Goal: Information Seeking & Learning: Learn about a topic

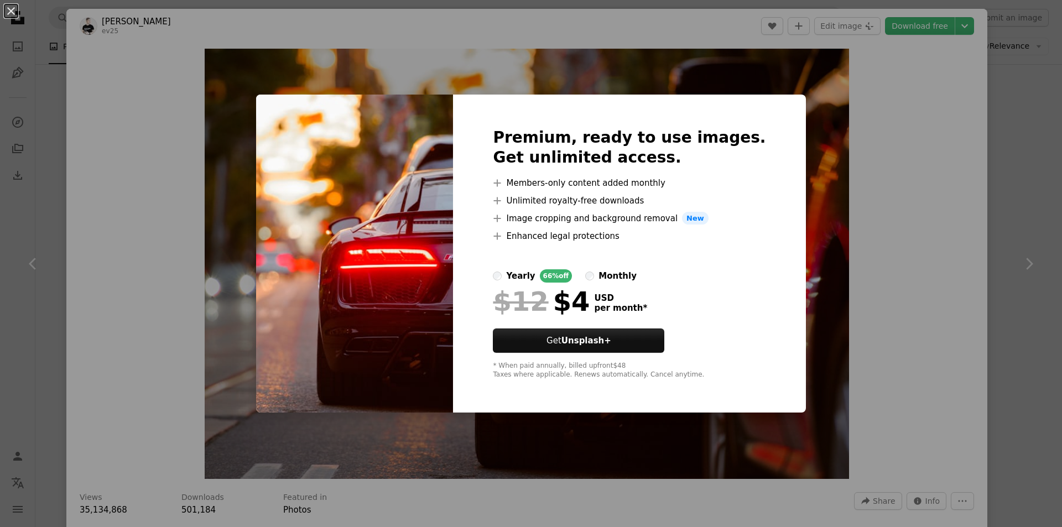
click at [803, 75] on div "An X shape Premium, ready to use images. Get unlimited access. A plus sign Memb…" at bounding box center [531, 263] width 1062 height 527
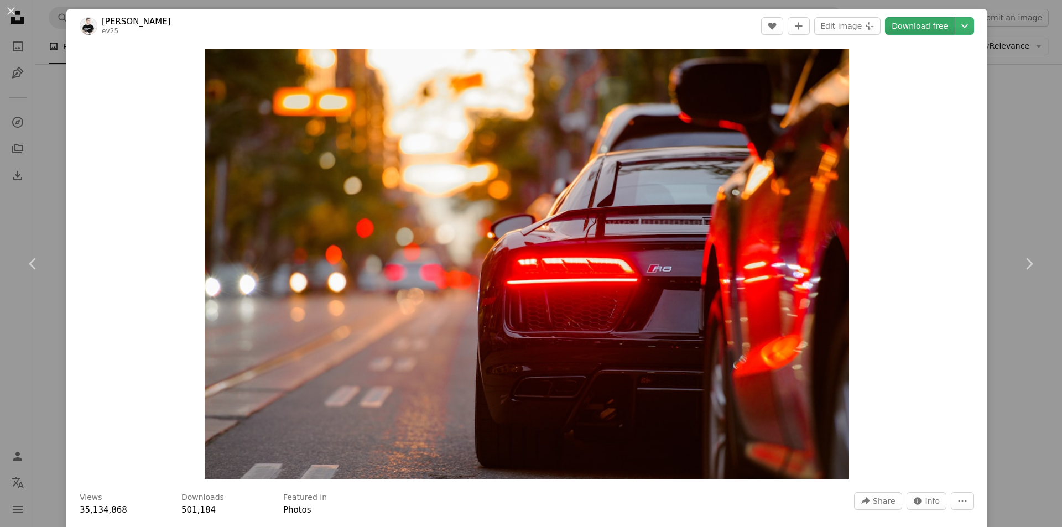
click at [896, 28] on link "Download free" at bounding box center [920, 26] width 70 height 18
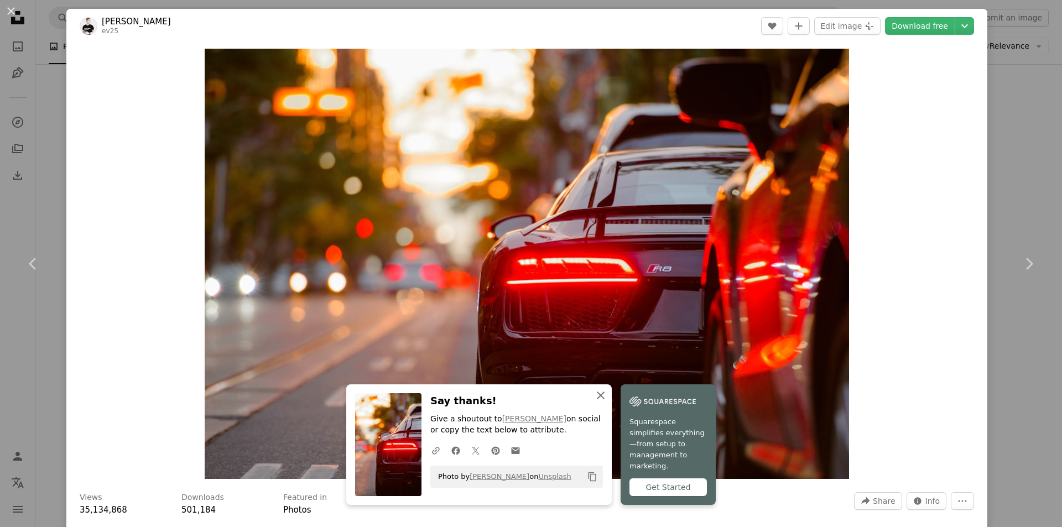
click at [594, 399] on icon "An X shape" at bounding box center [600, 395] width 13 height 13
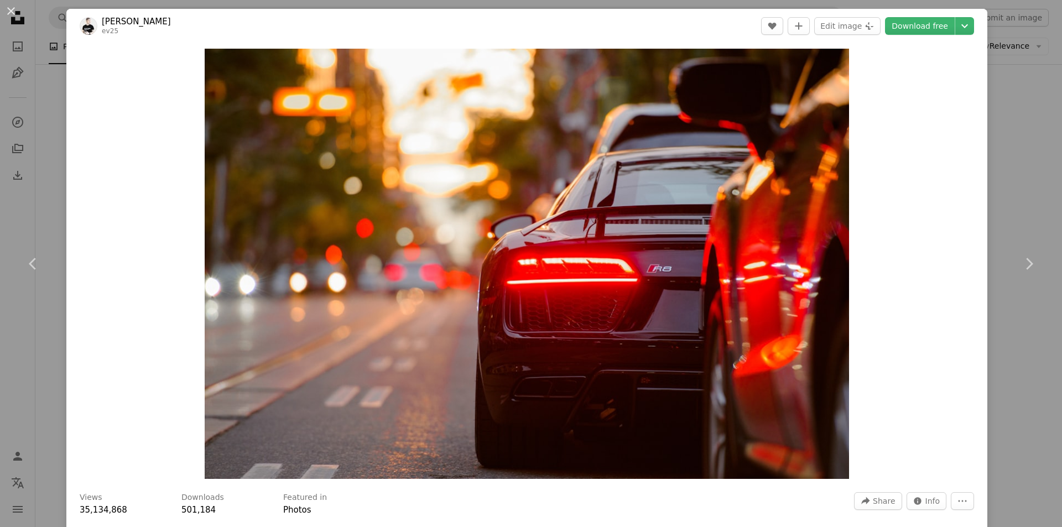
drag, startPoint x: 1002, startPoint y: 17, endPoint x: 955, endPoint y: 31, distance: 48.6
click at [1001, 17] on div "An X shape Chevron left Chevron right [PERSON_NAME] ev25 A heart A plus sign Ed…" at bounding box center [531, 263] width 1062 height 527
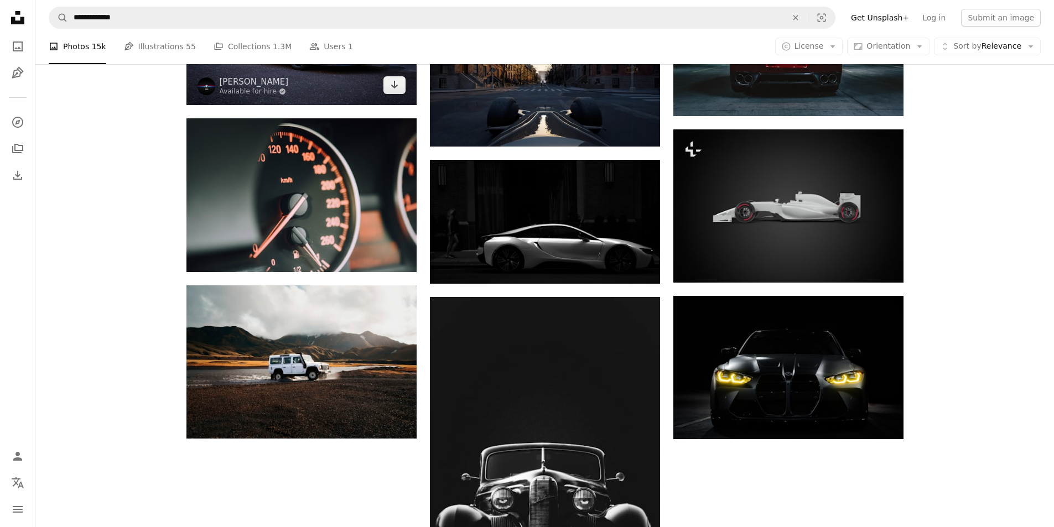
scroll to position [827, 0]
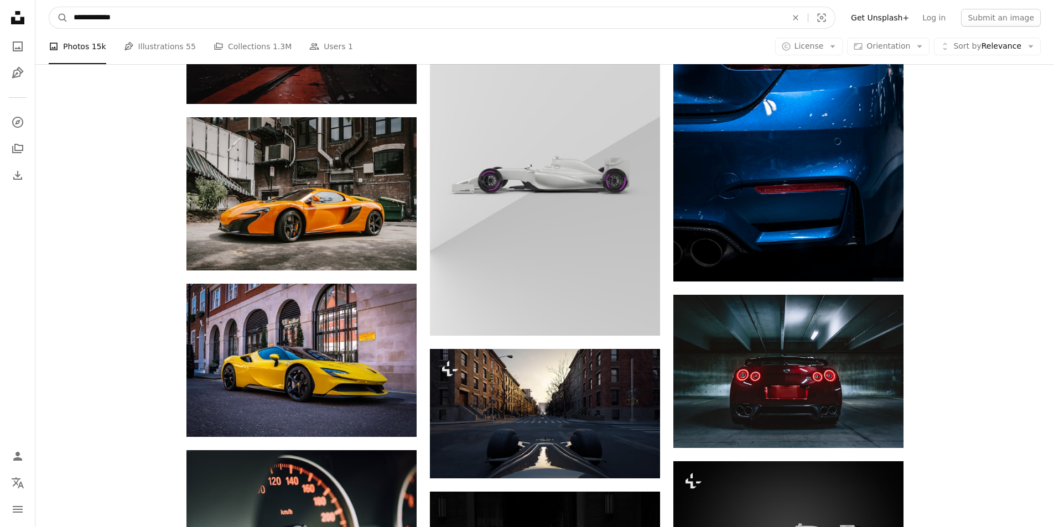
click at [236, 9] on input "**********" at bounding box center [425, 17] width 715 height 21
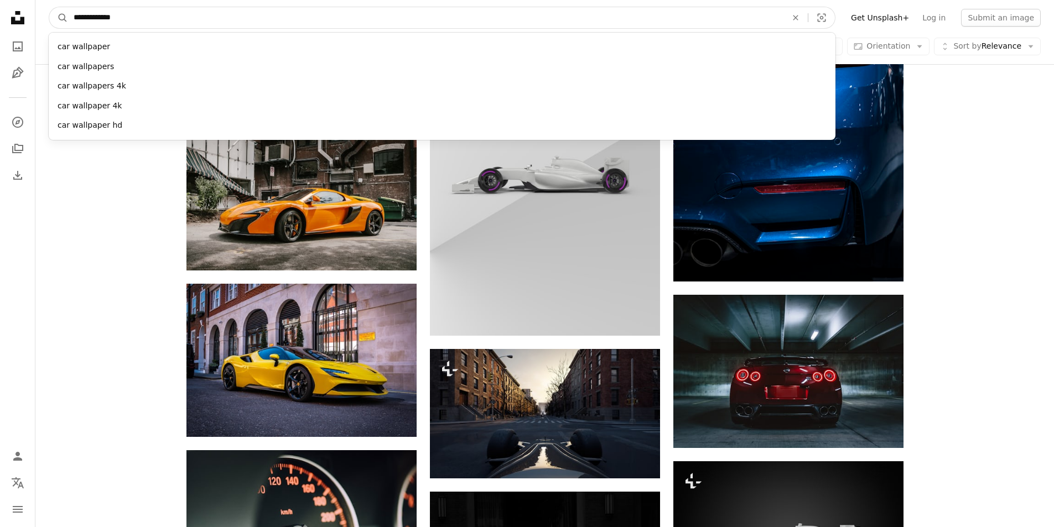
click at [236, 9] on input "**********" at bounding box center [425, 17] width 715 height 21
type input "******"
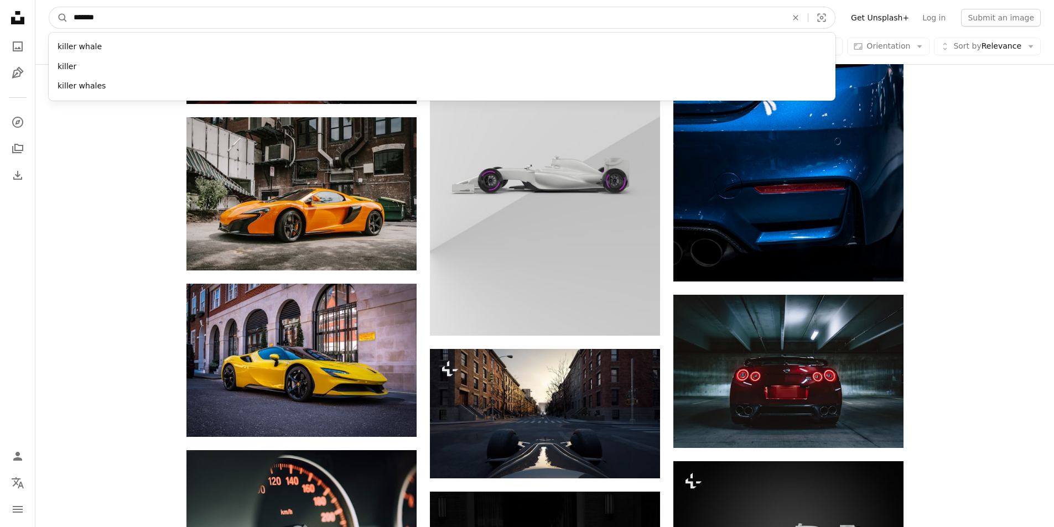
click button "A magnifying glass" at bounding box center [58, 17] width 19 height 21
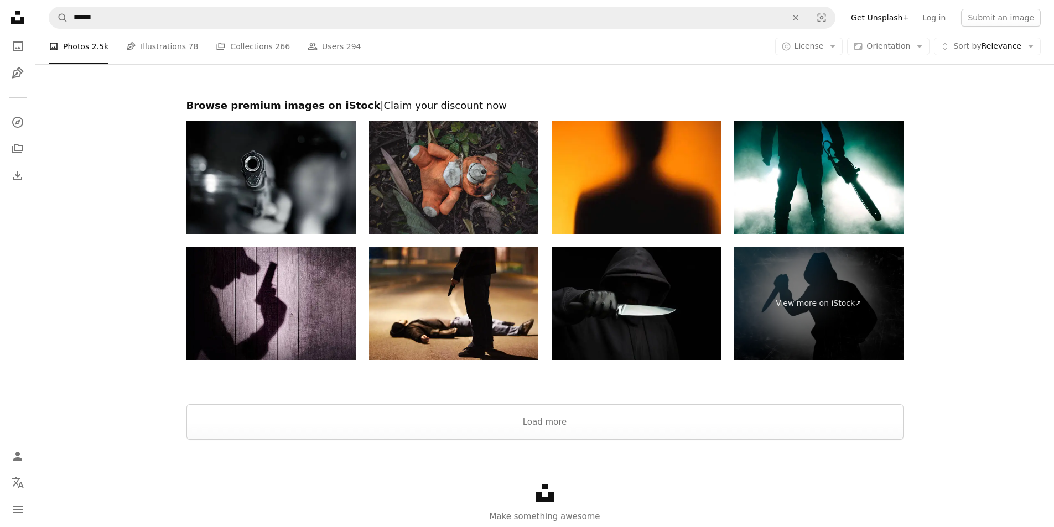
scroll to position [2342, 0]
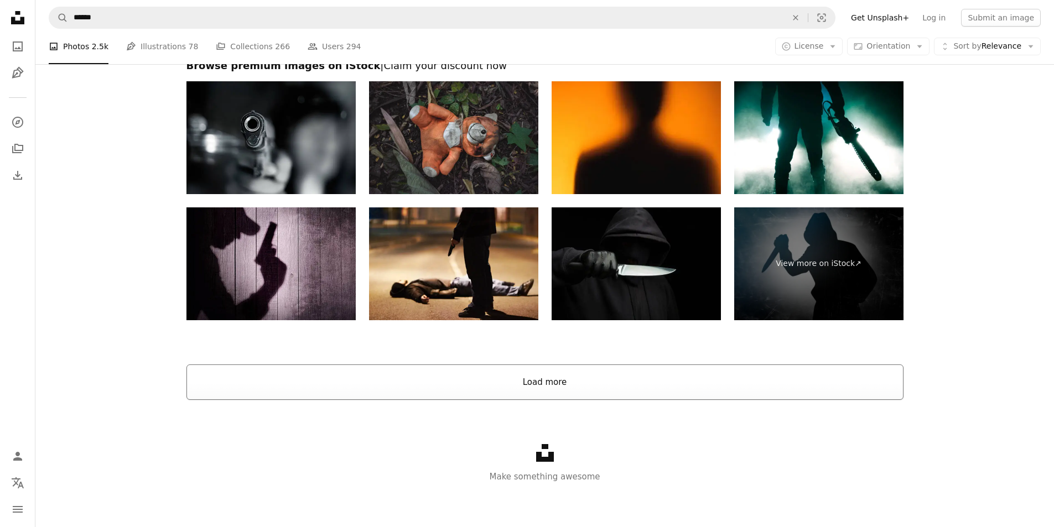
click at [545, 390] on button "Load more" at bounding box center [544, 382] width 717 height 35
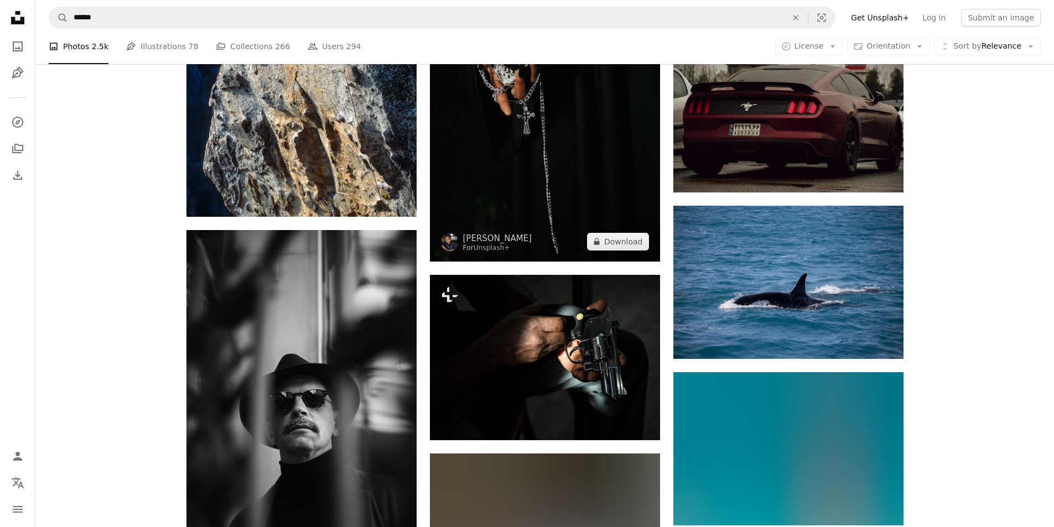
scroll to position [4444, 0]
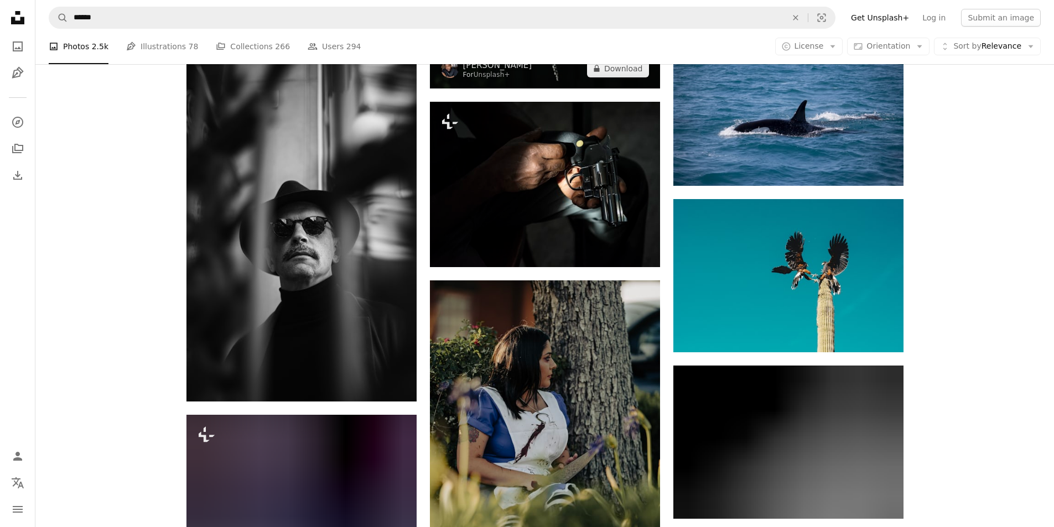
drag, startPoint x: 643, startPoint y: 273, endPoint x: 627, endPoint y: 287, distance: 20.8
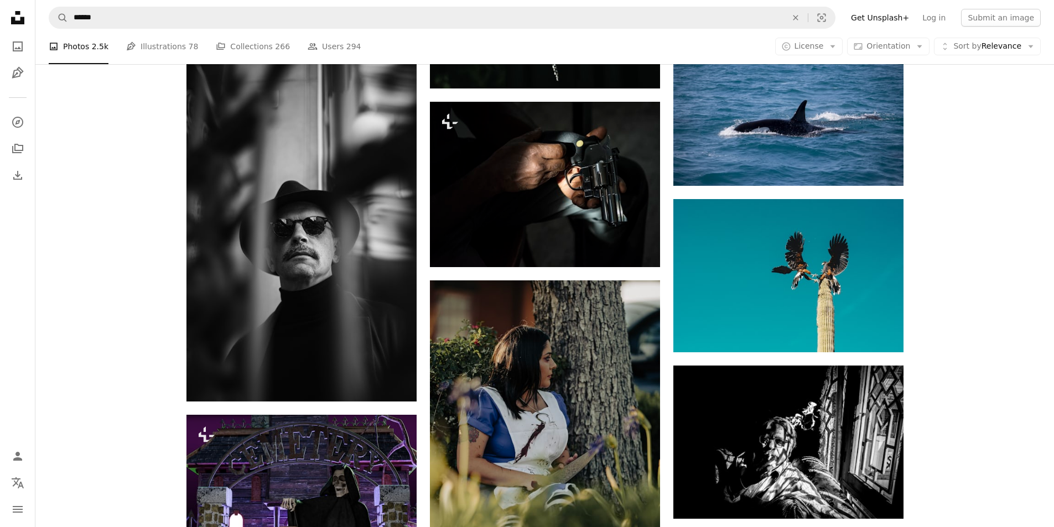
drag, startPoint x: 627, startPoint y: 287, endPoint x: 600, endPoint y: 275, distance: 29.8
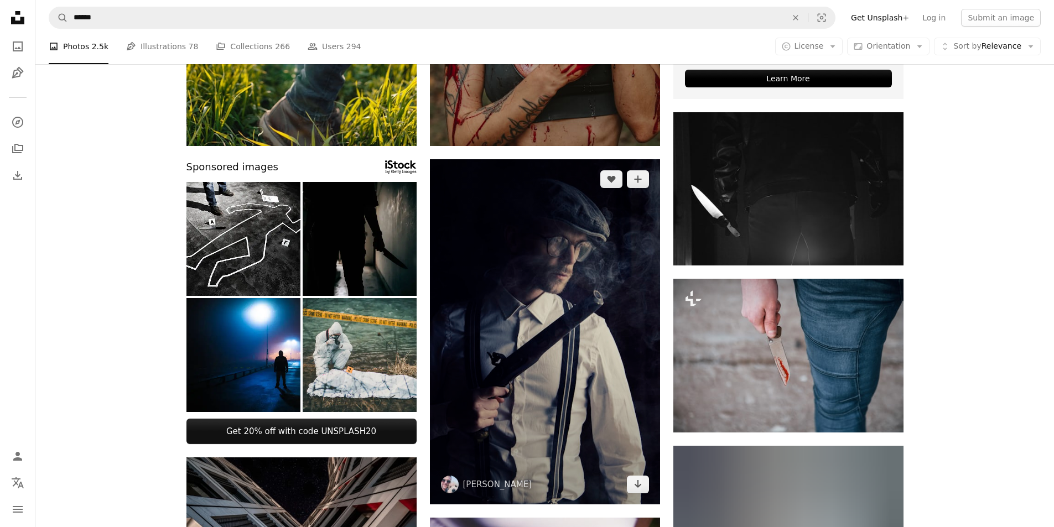
scroll to position [627, 0]
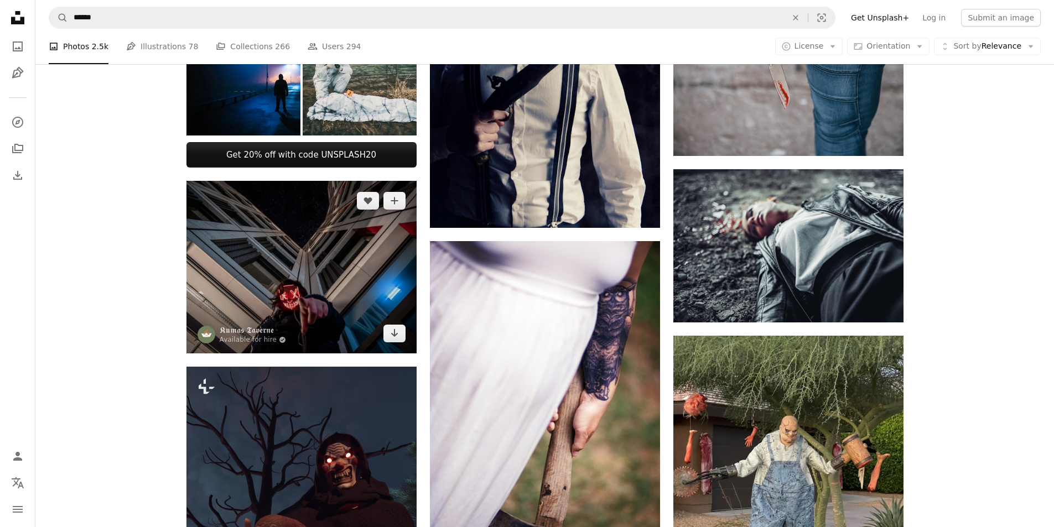
click at [350, 263] on img at bounding box center [301, 267] width 230 height 173
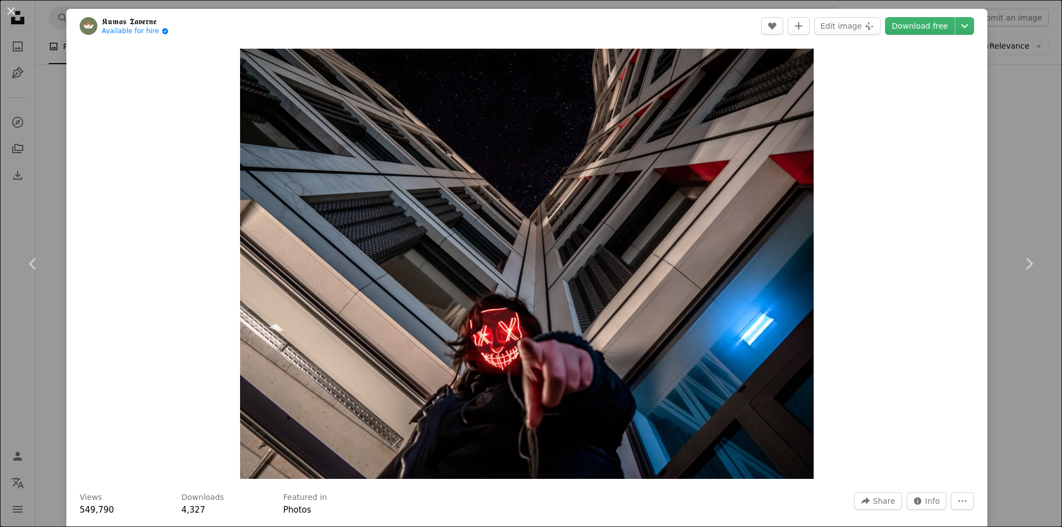
click at [74, 20] on header "𝕶𝖚𝖒𝖆𝖘 𝕿𝖆𝖛𝖊𝖗𝖓𝖊 Available for hire A checkmark inside of a circle A heart A plus …" at bounding box center [526, 26] width 921 height 34
click at [1008, 268] on link "Chevron right" at bounding box center [1029, 264] width 66 height 106
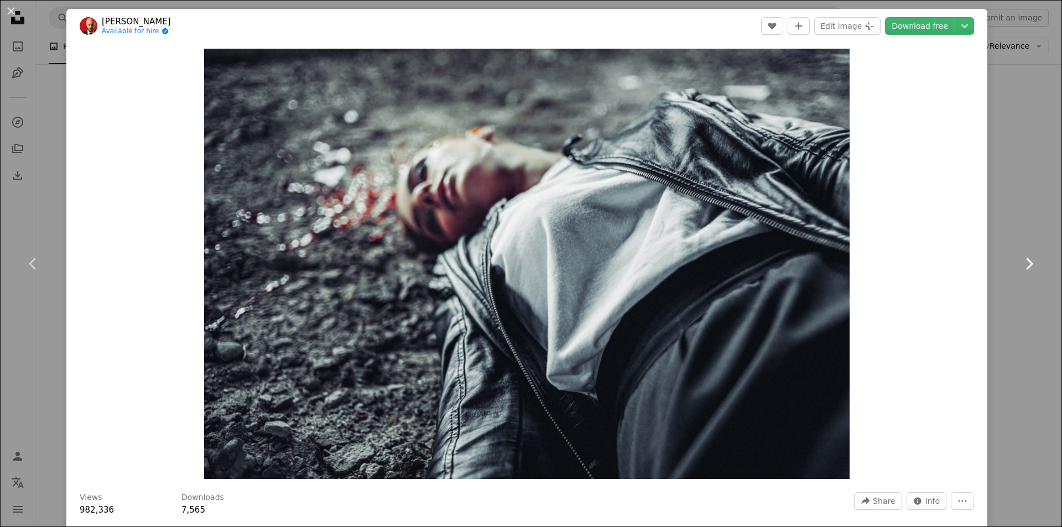
click at [1024, 267] on icon "Chevron right" at bounding box center [1029, 264] width 18 height 18
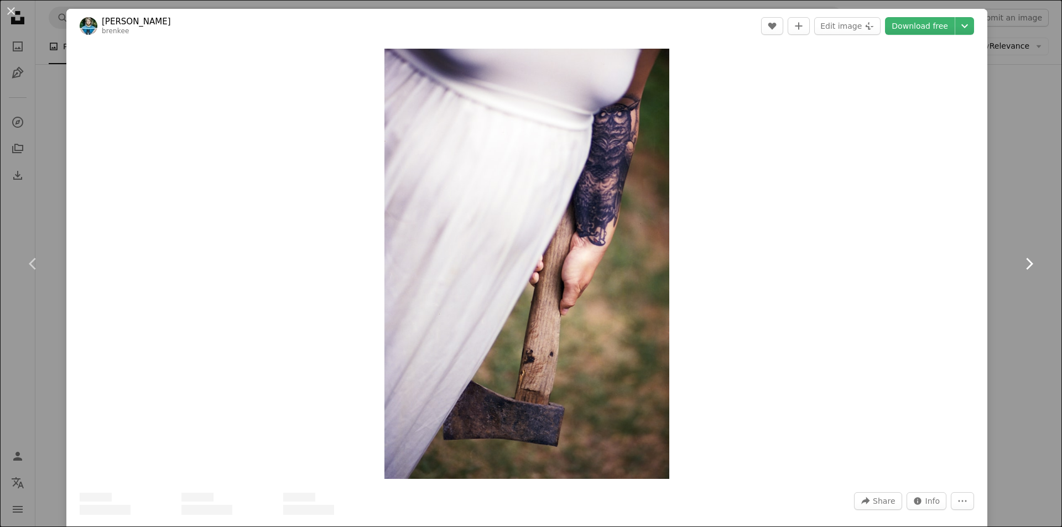
click at [1024, 267] on icon "Chevron right" at bounding box center [1029, 264] width 18 height 18
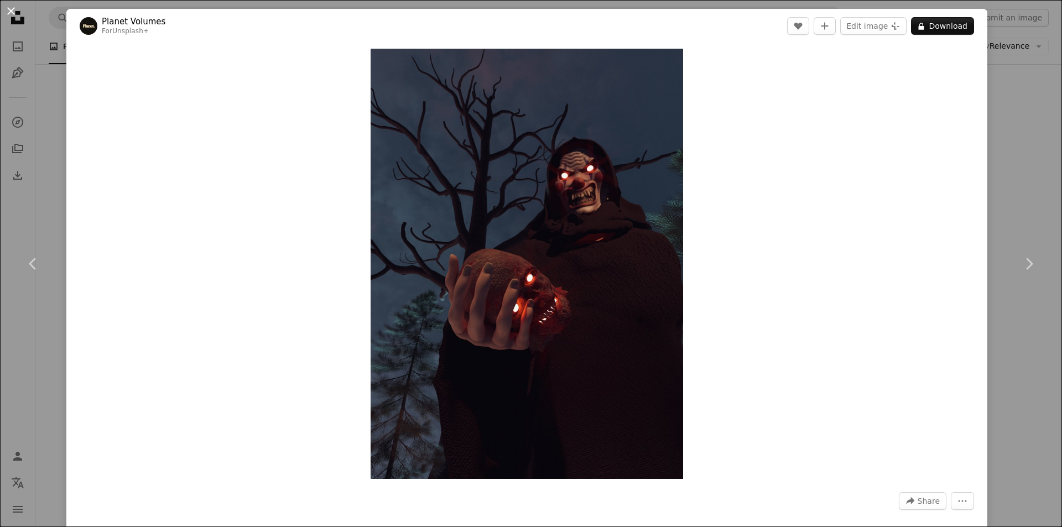
click at [11, 8] on button "An X shape" at bounding box center [10, 10] width 13 height 13
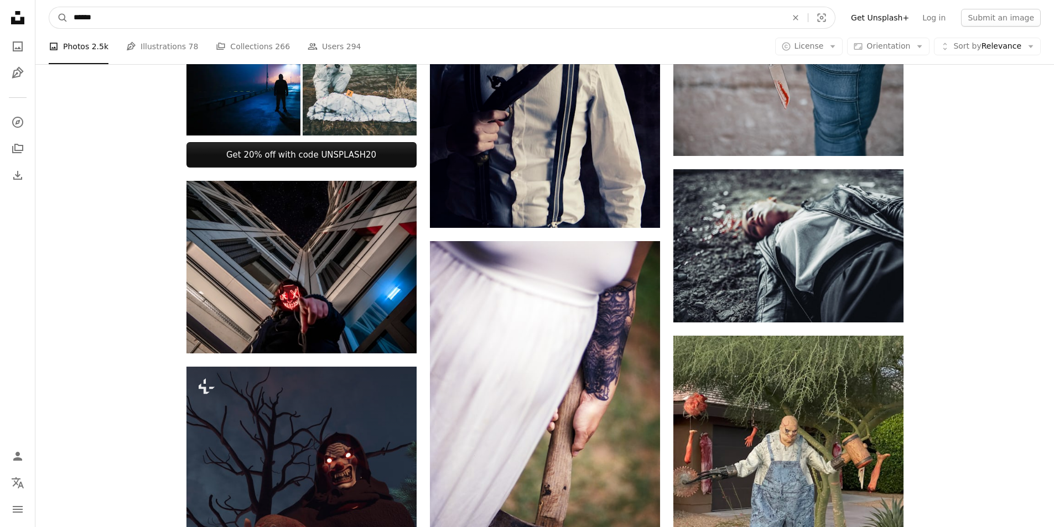
click at [223, 9] on input "******" at bounding box center [425, 17] width 715 height 21
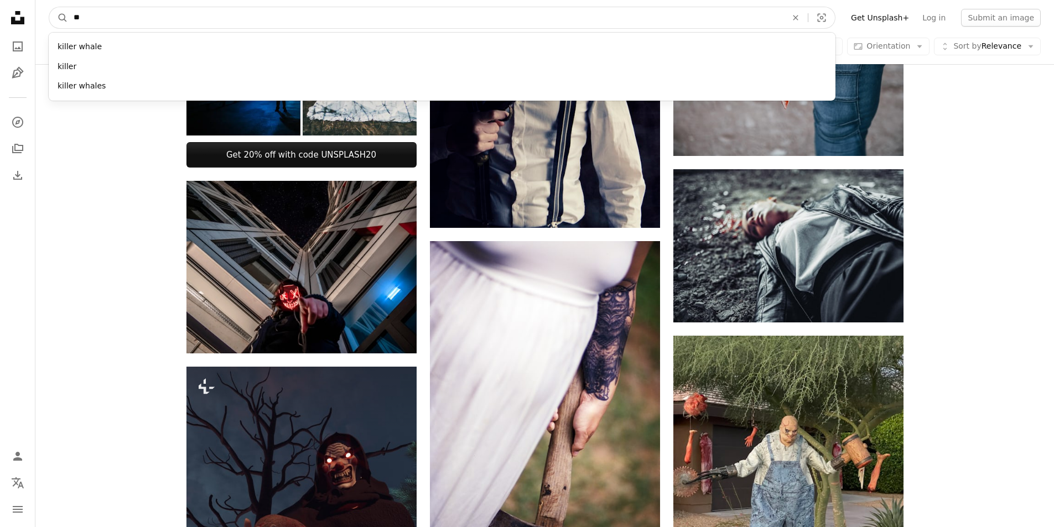
type input "*"
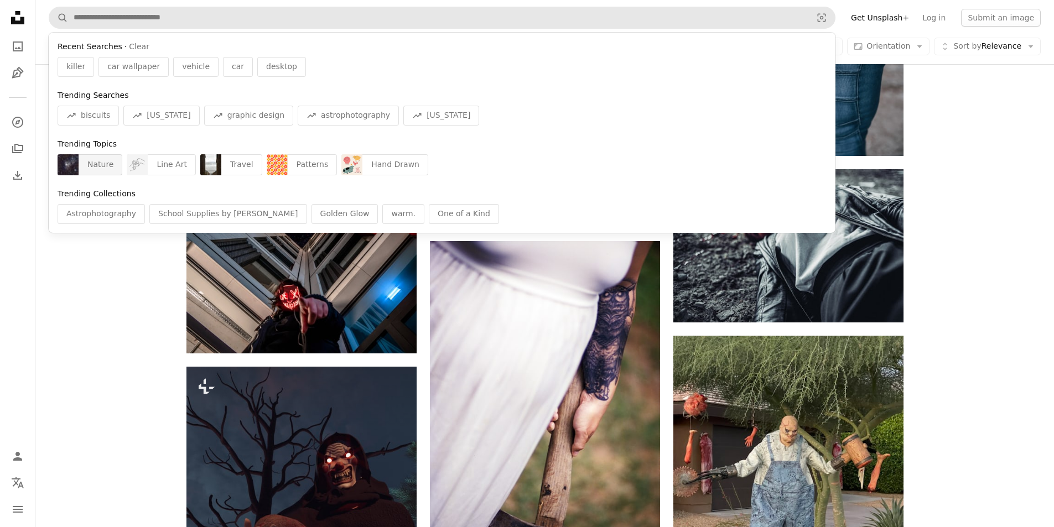
click at [86, 166] on div "Nature" at bounding box center [101, 164] width 44 height 21
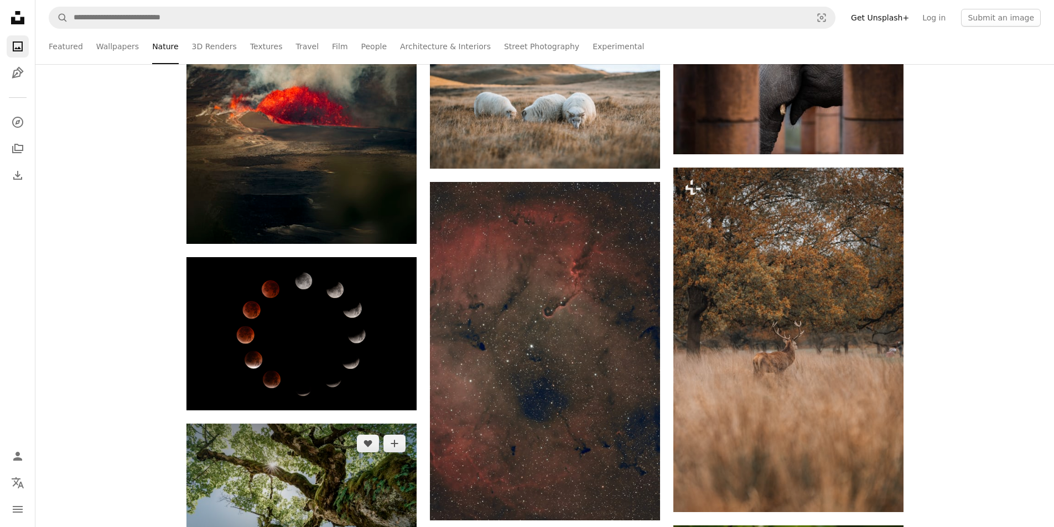
scroll to position [6748, 0]
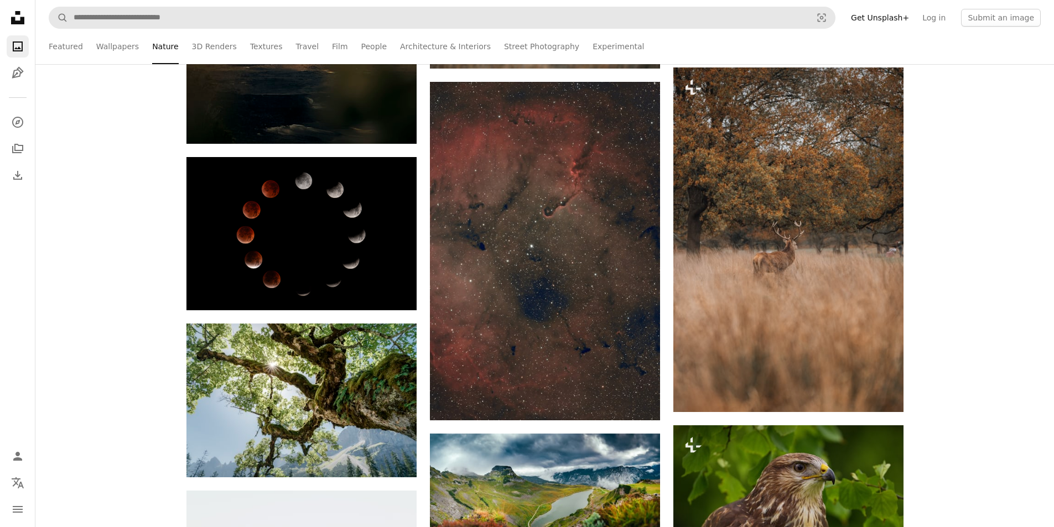
drag, startPoint x: 248, startPoint y: 0, endPoint x: 246, endPoint y: 17, distance: 17.2
click at [248, 1] on nav "A magnifying glass Visual search Get Unsplash+ Log in Submit an image" at bounding box center [544, 17] width 1018 height 35
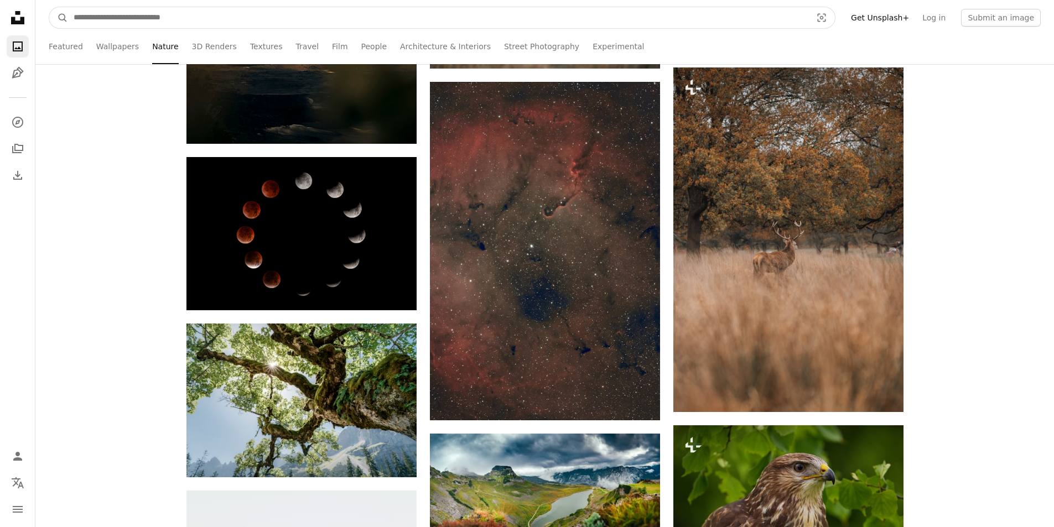
click at [243, 22] on input "Find visuals sitewide" at bounding box center [438, 17] width 740 height 21
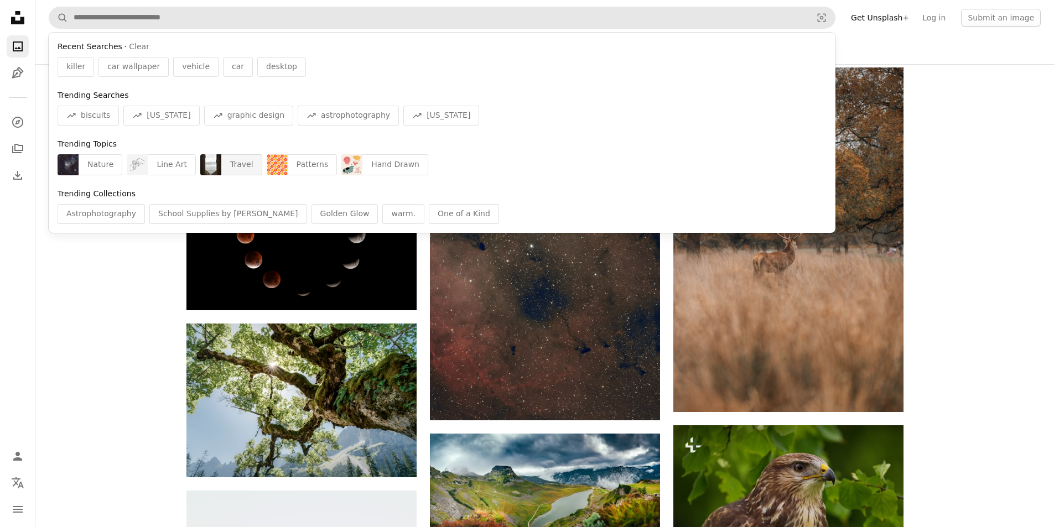
click at [239, 166] on div "Travel" at bounding box center [241, 164] width 41 height 21
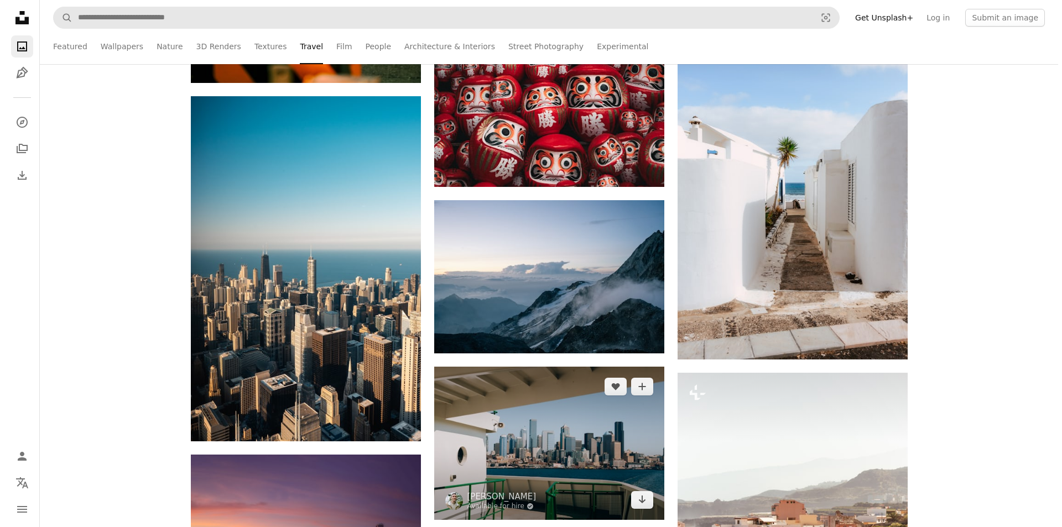
scroll to position [1493, 0]
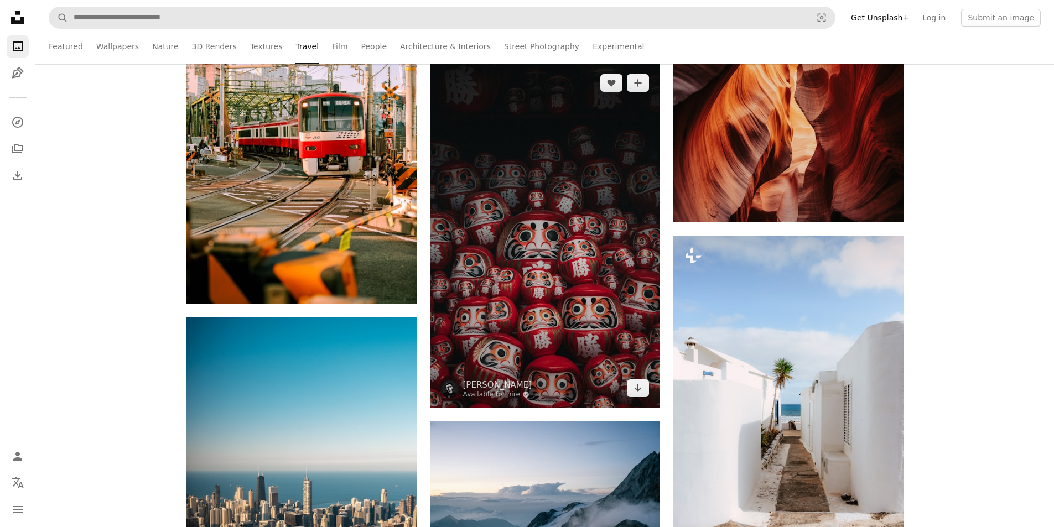
click at [592, 366] on img at bounding box center [545, 235] width 230 height 345
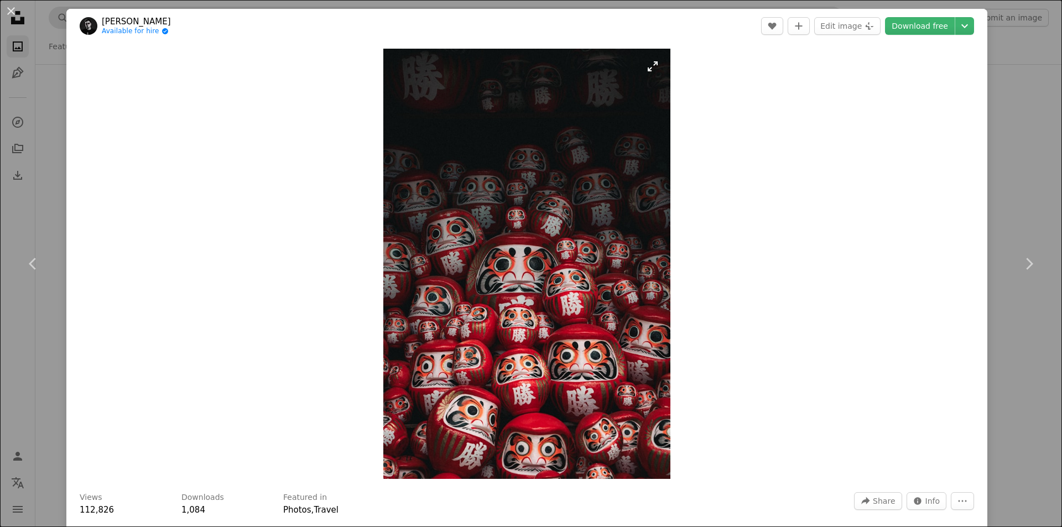
click at [528, 264] on img "Zoom in on this image" at bounding box center [526, 264] width 287 height 430
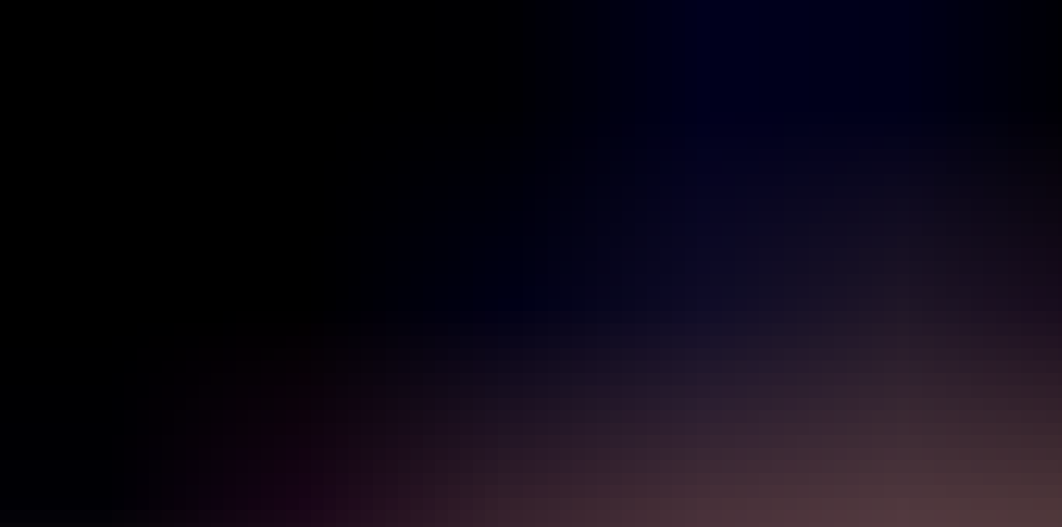
scroll to position [522, 0]
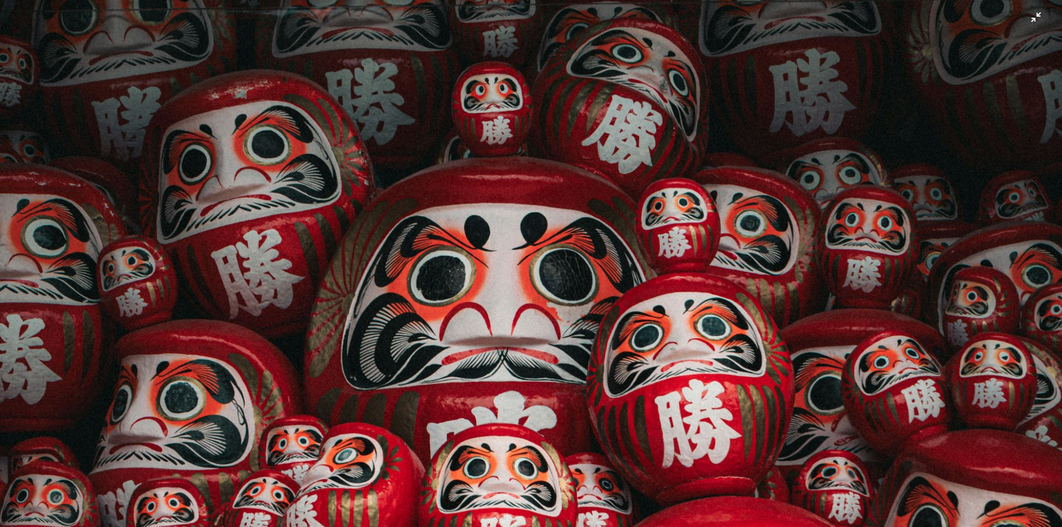
click at [526, 264] on img "Zoom out on this image" at bounding box center [530, 275] width 1063 height 1595
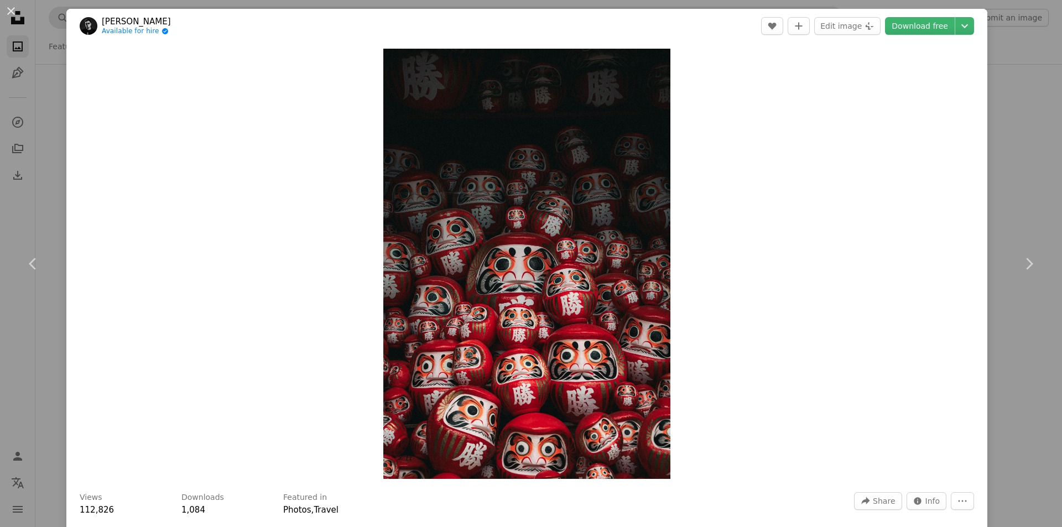
click at [526, 264] on img "Zoom in on this image" at bounding box center [526, 264] width 287 height 430
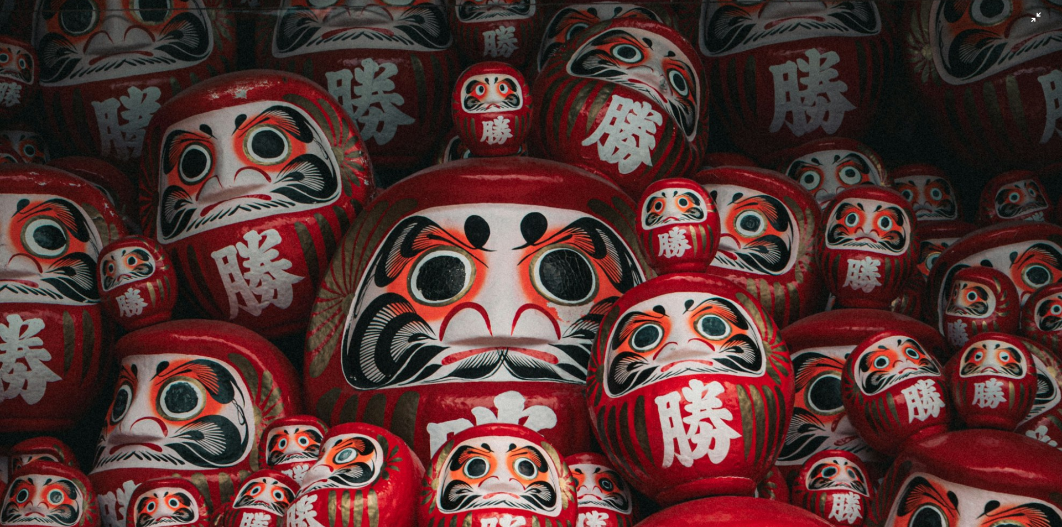
click at [526, 262] on img "Zoom out on this image" at bounding box center [530, 275] width 1063 height 1595
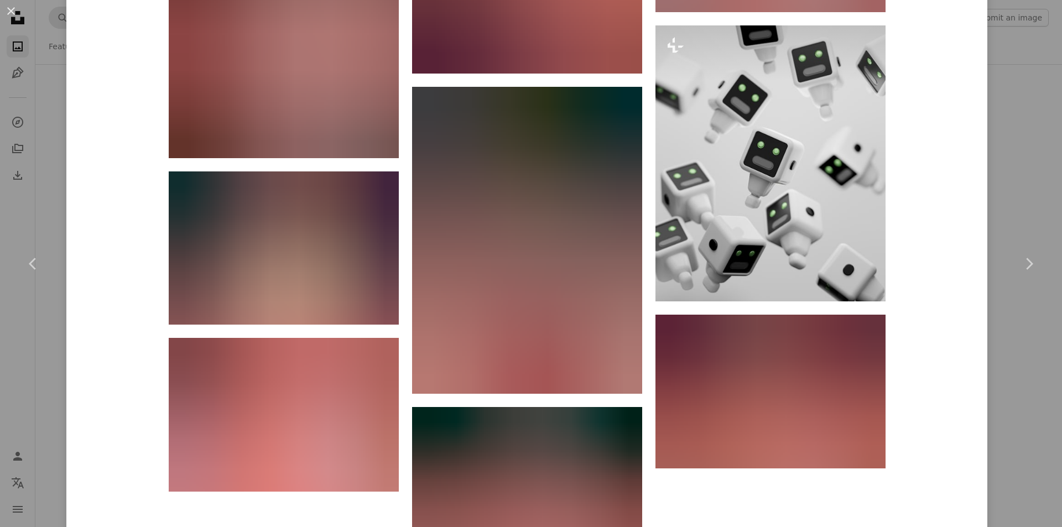
scroll to position [2863, 0]
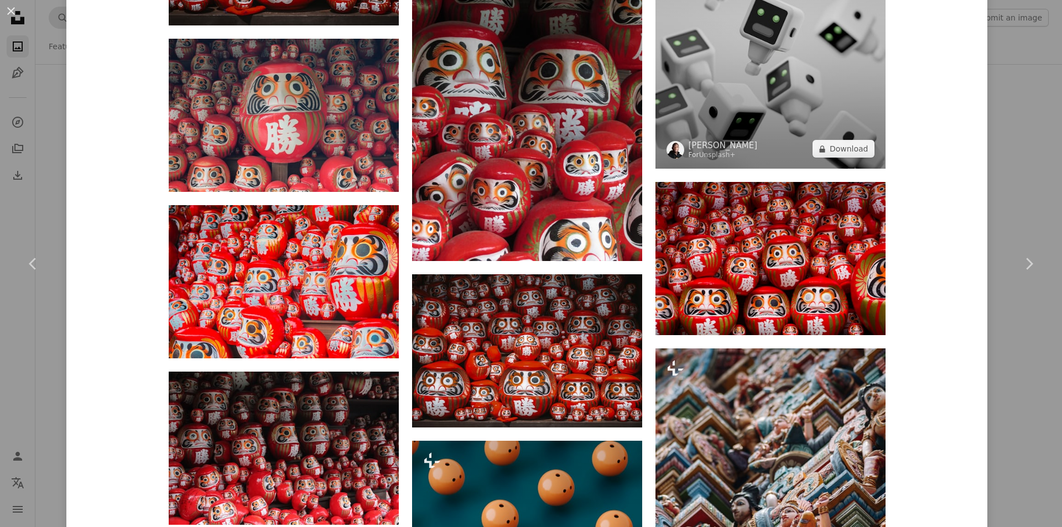
click at [769, 100] on img at bounding box center [770, 31] width 230 height 276
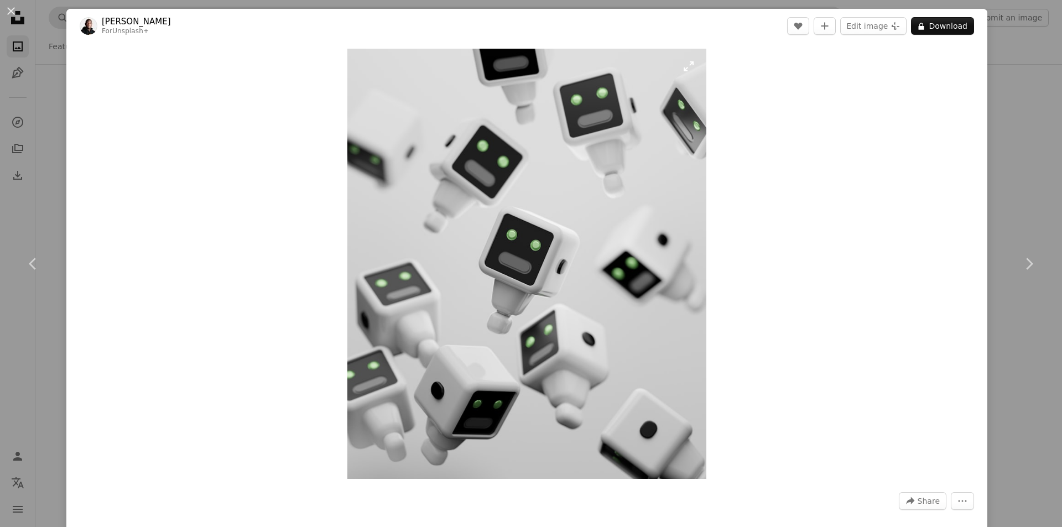
click at [565, 199] on img "Zoom in on this image" at bounding box center [526, 264] width 358 height 430
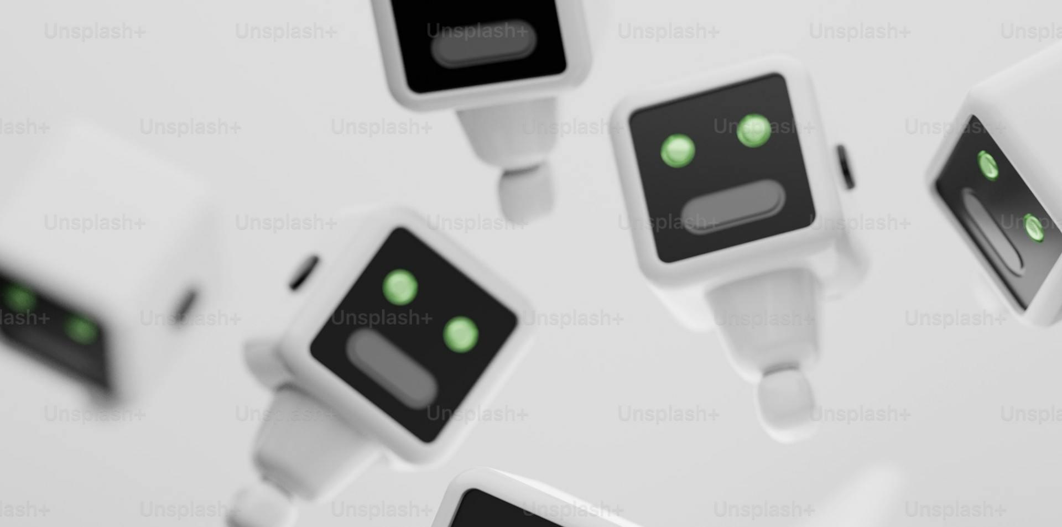
scroll to position [365, 0]
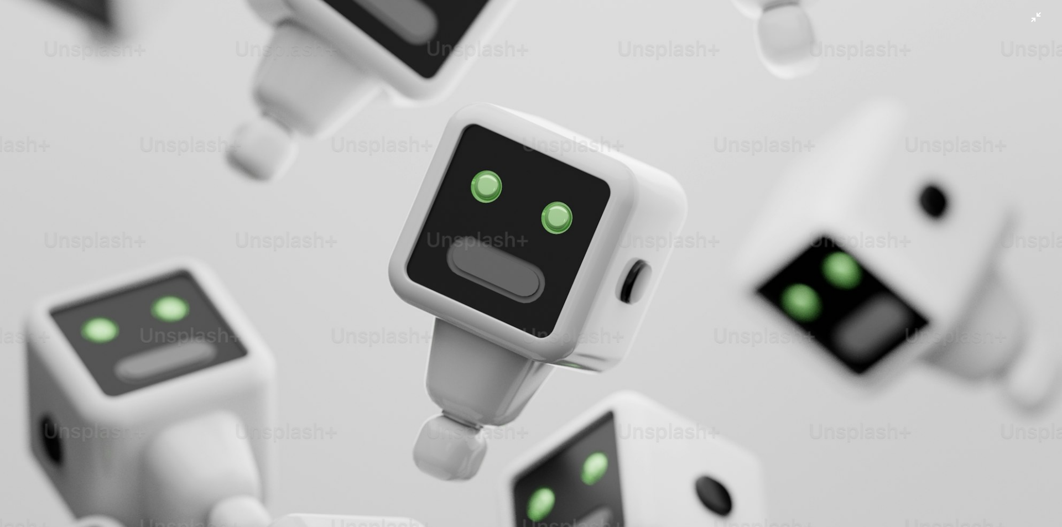
click at [565, 199] on img "Zoom out on this image" at bounding box center [530, 273] width 1063 height 1276
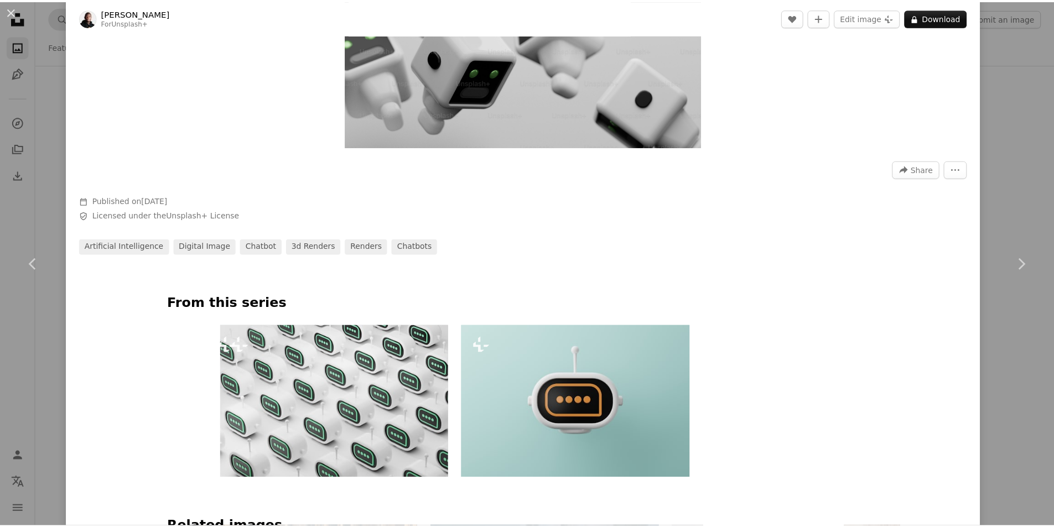
scroll to position [0, 0]
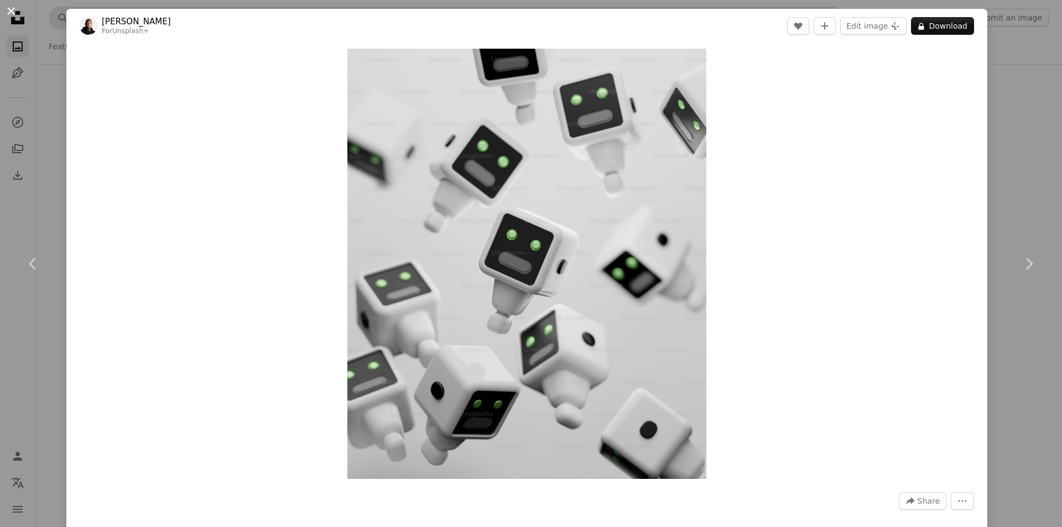
click at [8, 15] on button "An X shape" at bounding box center [10, 10] width 13 height 13
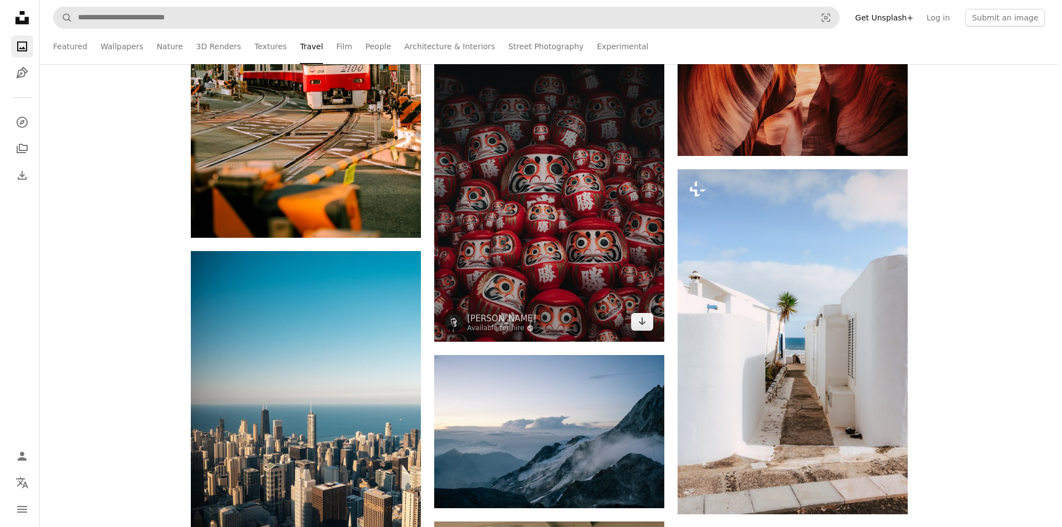
scroll to position [1549, 0]
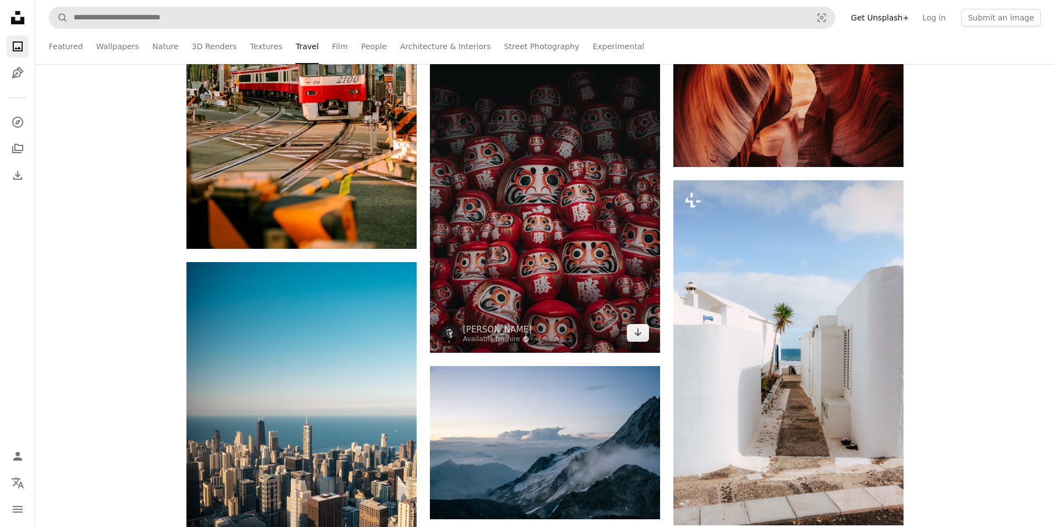
click at [514, 241] on img at bounding box center [545, 180] width 230 height 345
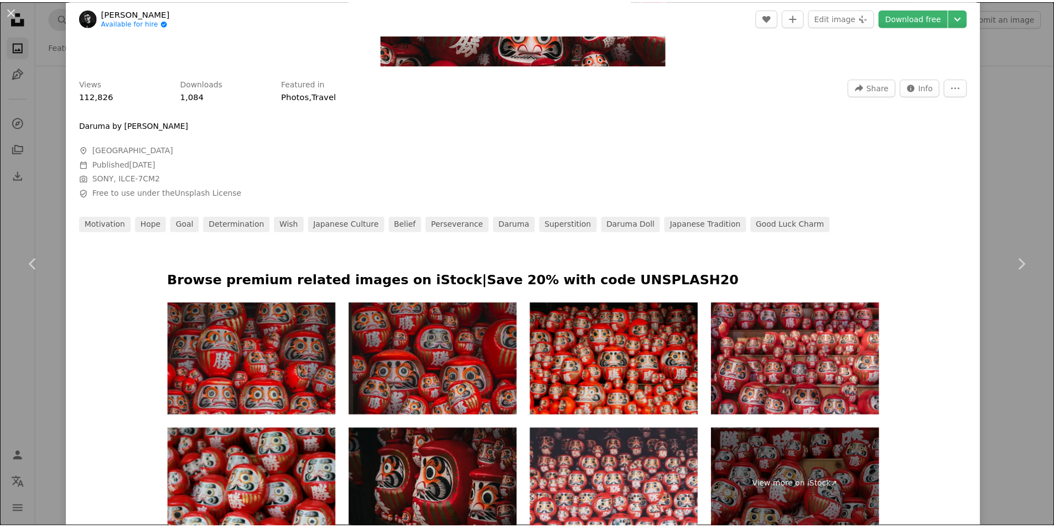
scroll to position [608, 0]
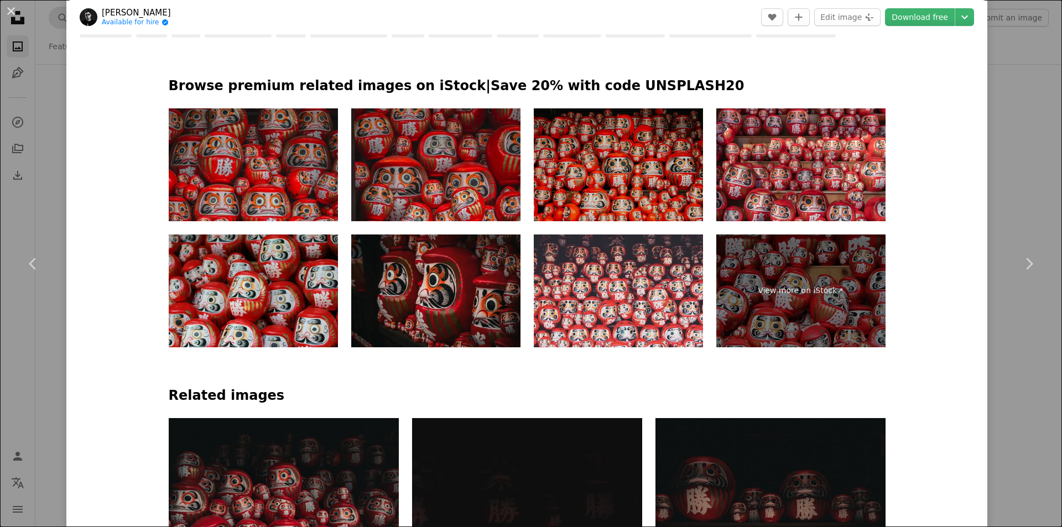
click at [649, 189] on img at bounding box center [618, 164] width 169 height 113
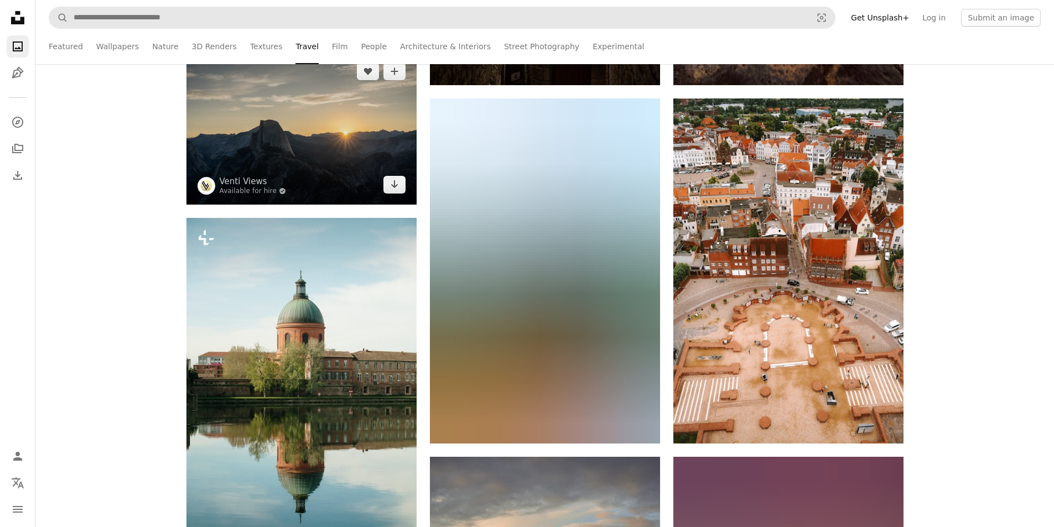
scroll to position [553, 0]
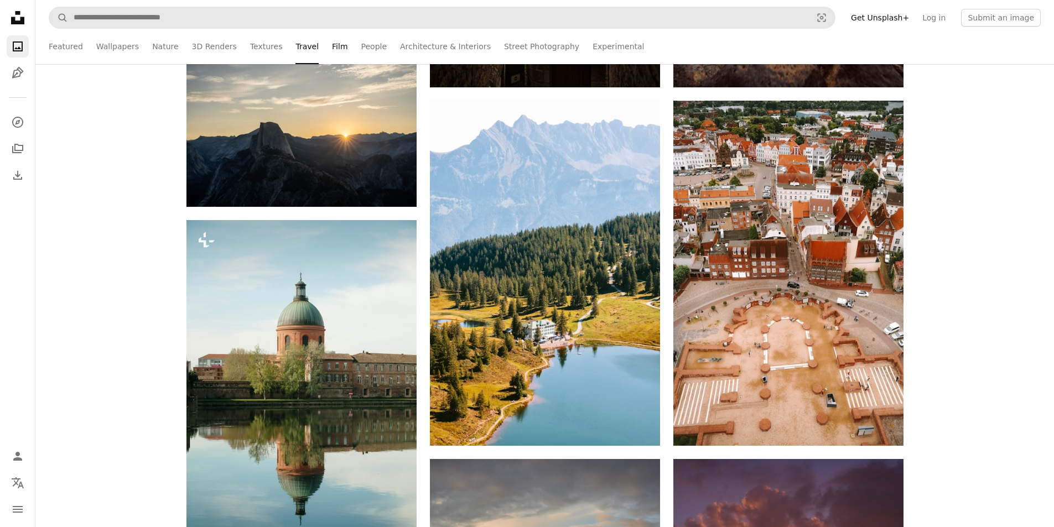
click at [332, 51] on link "Film" at bounding box center [339, 46] width 15 height 35
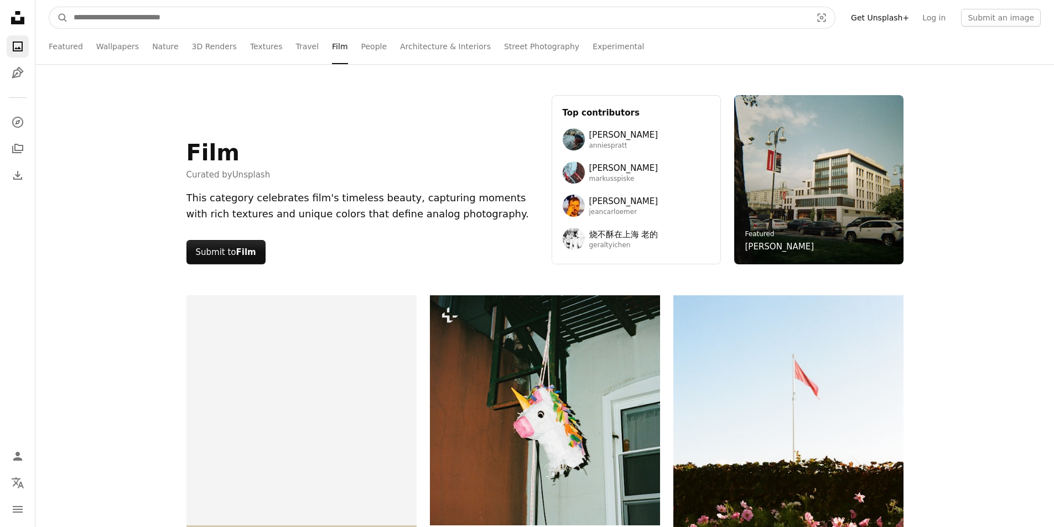
click at [443, 24] on input "Find visuals sitewide" at bounding box center [438, 17] width 740 height 21
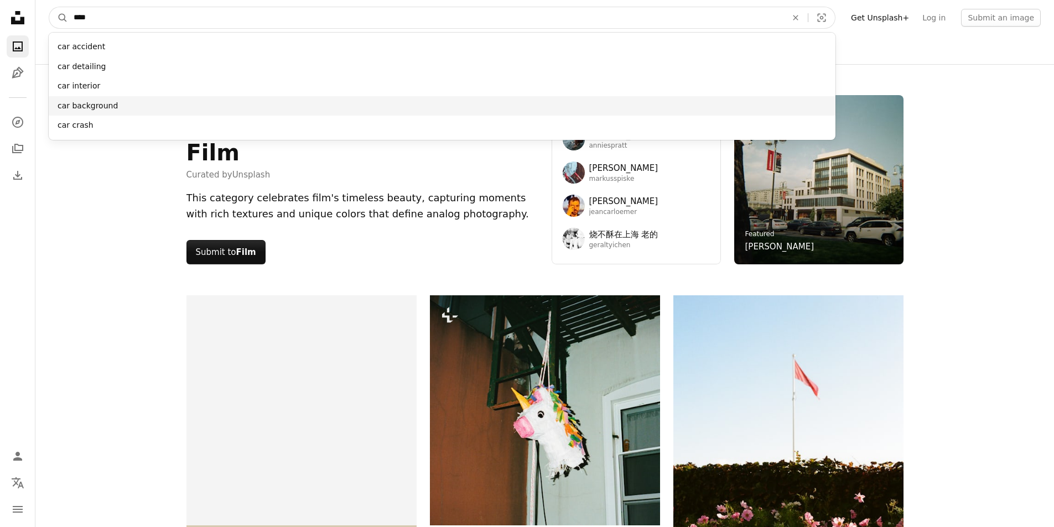
type input "***"
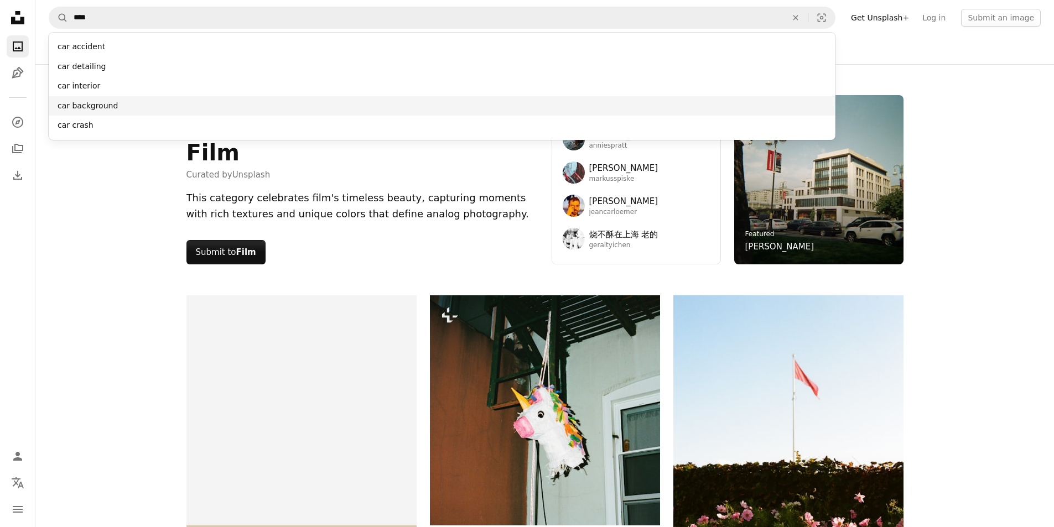
drag, startPoint x: 109, startPoint y: 110, endPoint x: 20, endPoint y: 203, distance: 128.3
click at [109, 111] on div "car background" at bounding box center [442, 106] width 787 height 20
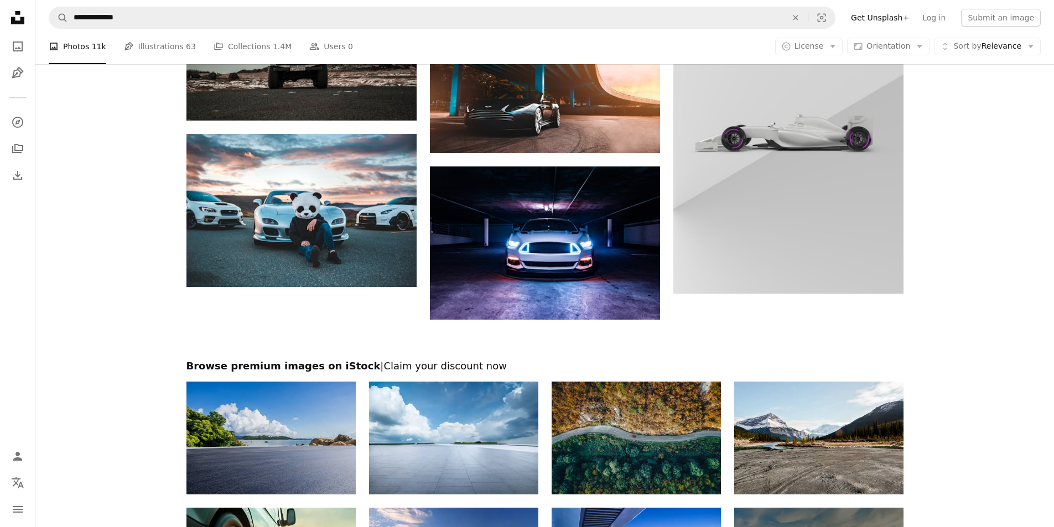
scroll to position [1770, 0]
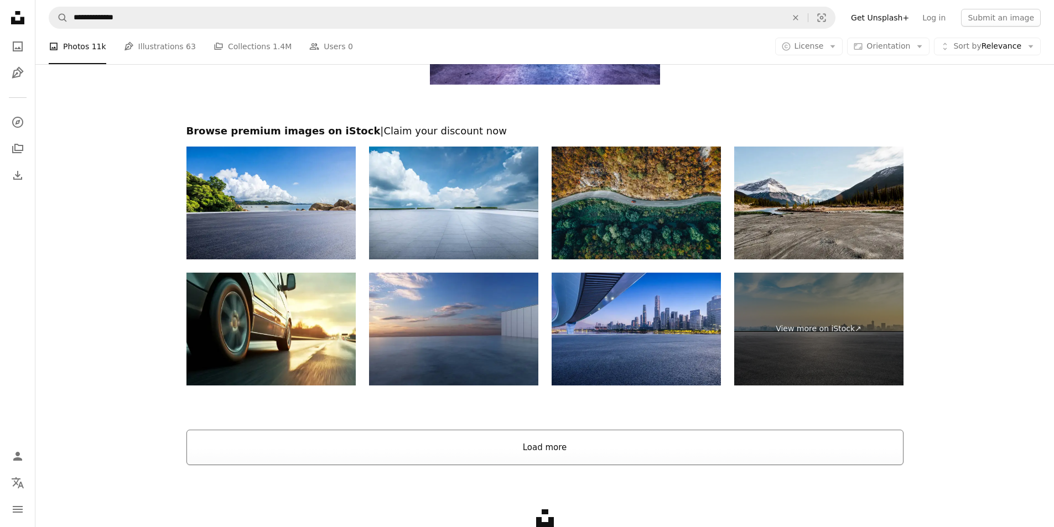
click at [444, 439] on button "Load more" at bounding box center [544, 447] width 717 height 35
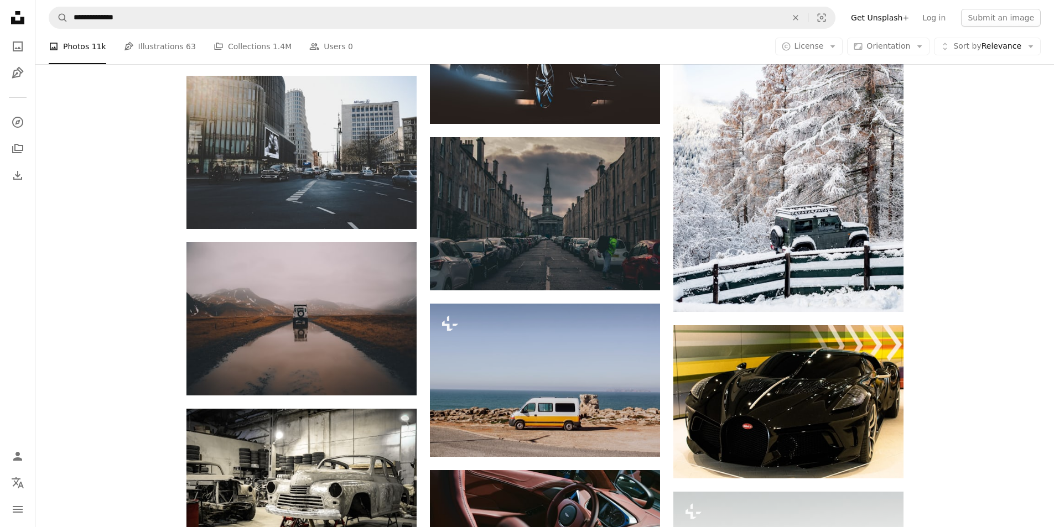
scroll to position [4425, 0]
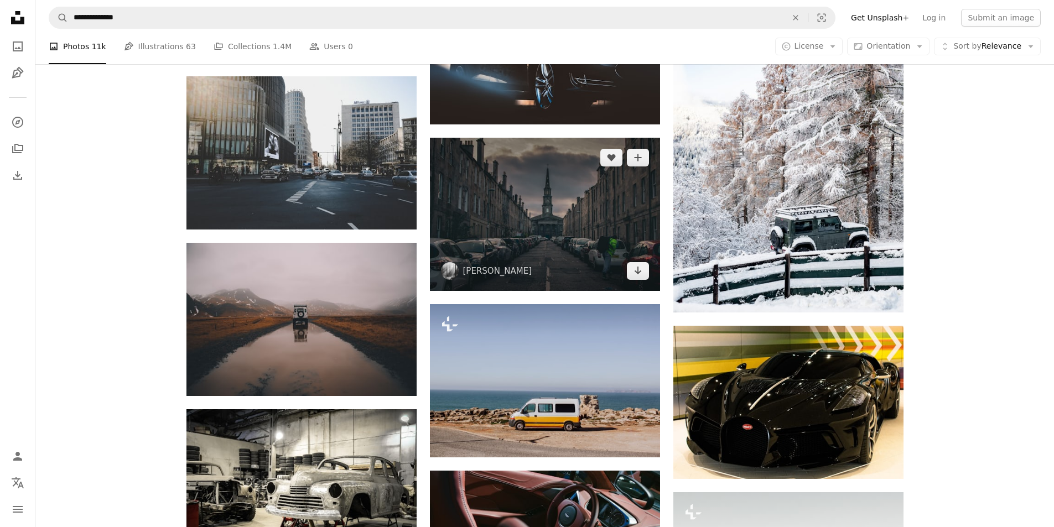
click at [562, 216] on img at bounding box center [545, 214] width 230 height 153
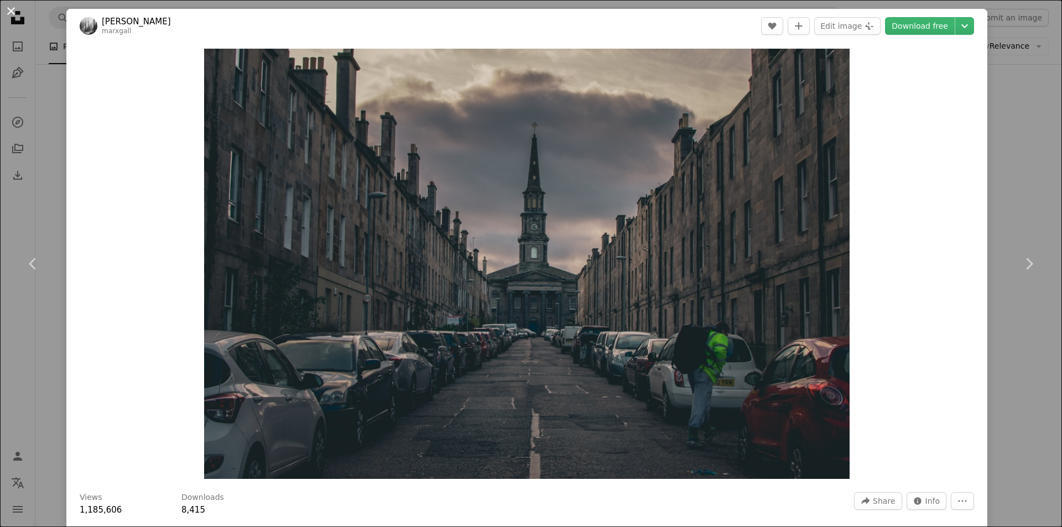
click at [12, 8] on button "An X shape" at bounding box center [10, 10] width 13 height 13
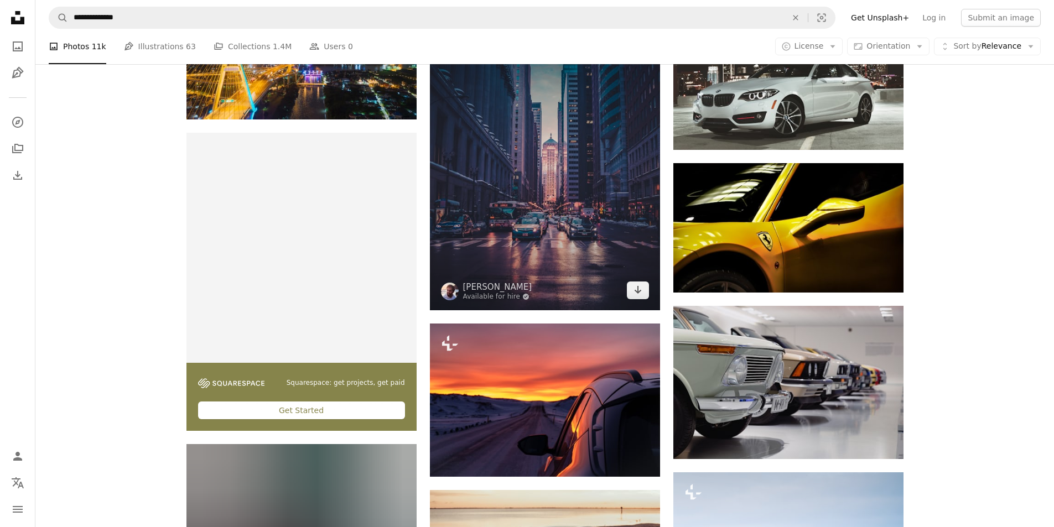
scroll to position [1715, 0]
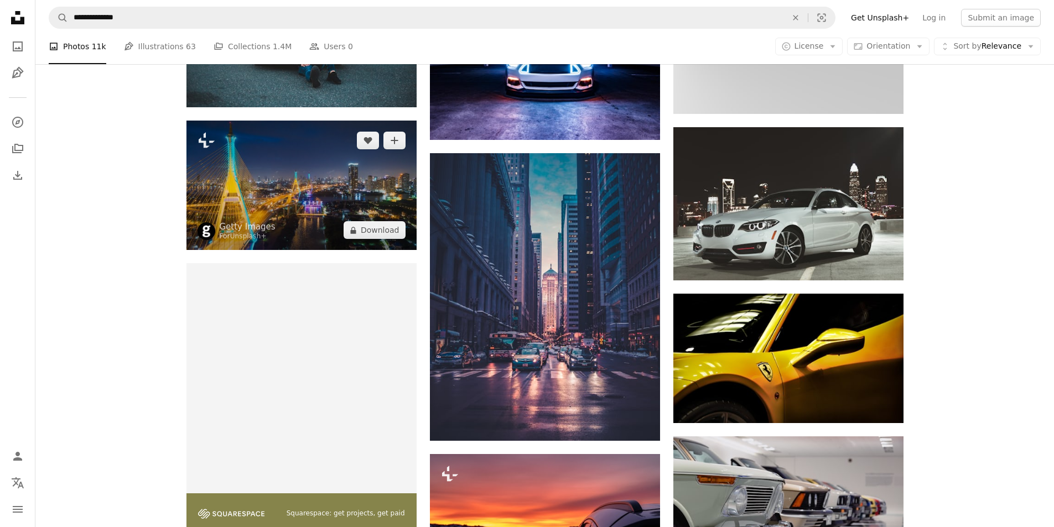
click at [393, 173] on img at bounding box center [301, 185] width 230 height 129
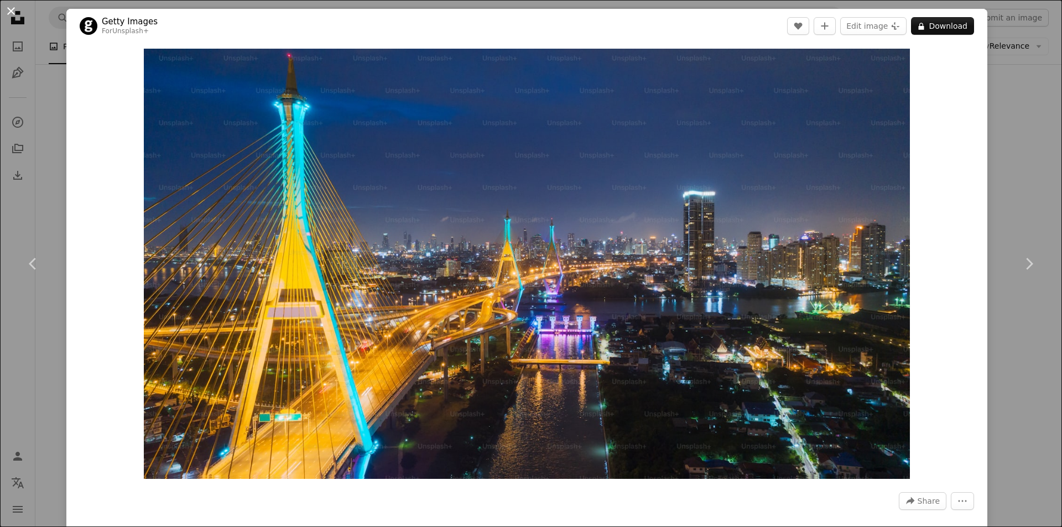
click at [13, 10] on button "An X shape" at bounding box center [10, 10] width 13 height 13
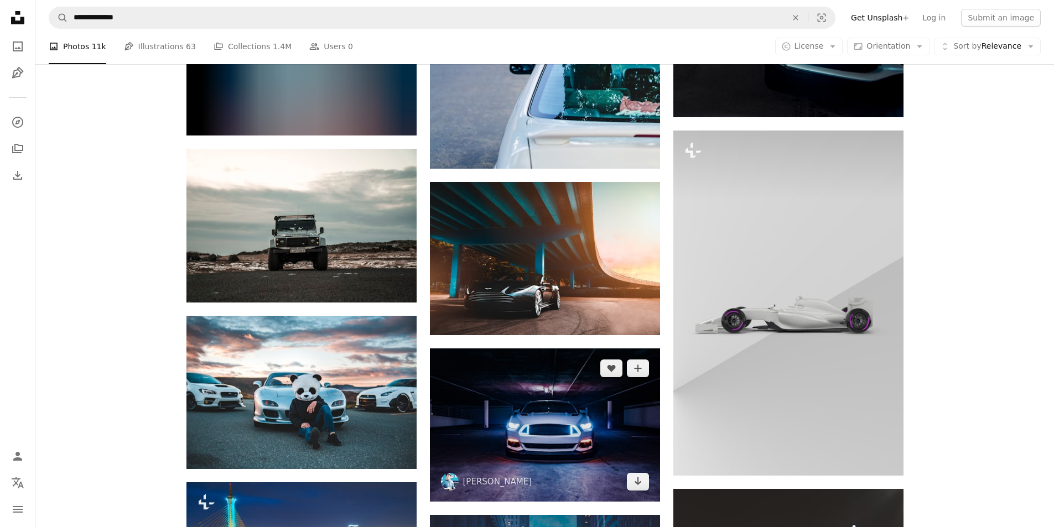
scroll to position [1328, 0]
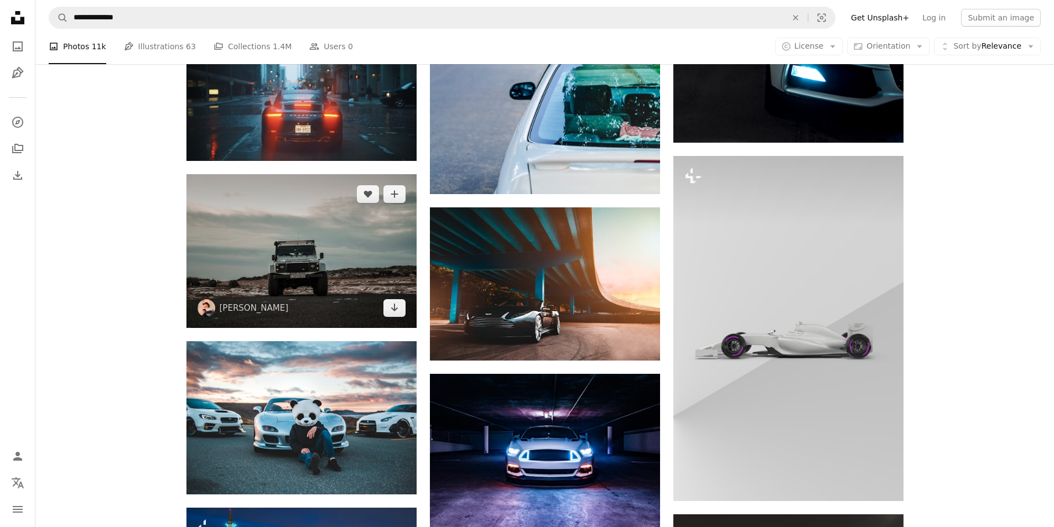
click at [318, 257] on img at bounding box center [301, 251] width 230 height 154
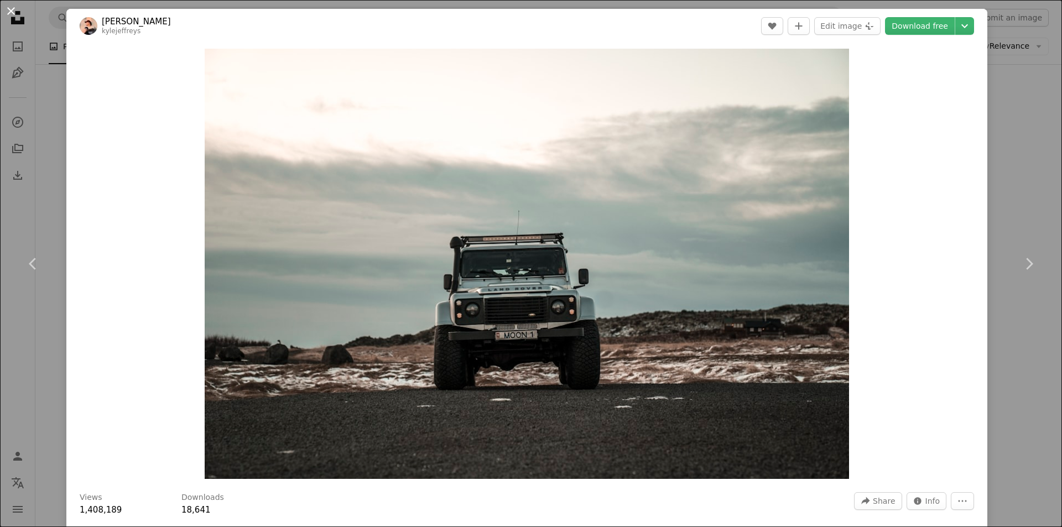
click at [9, 10] on button "An X shape" at bounding box center [10, 10] width 13 height 13
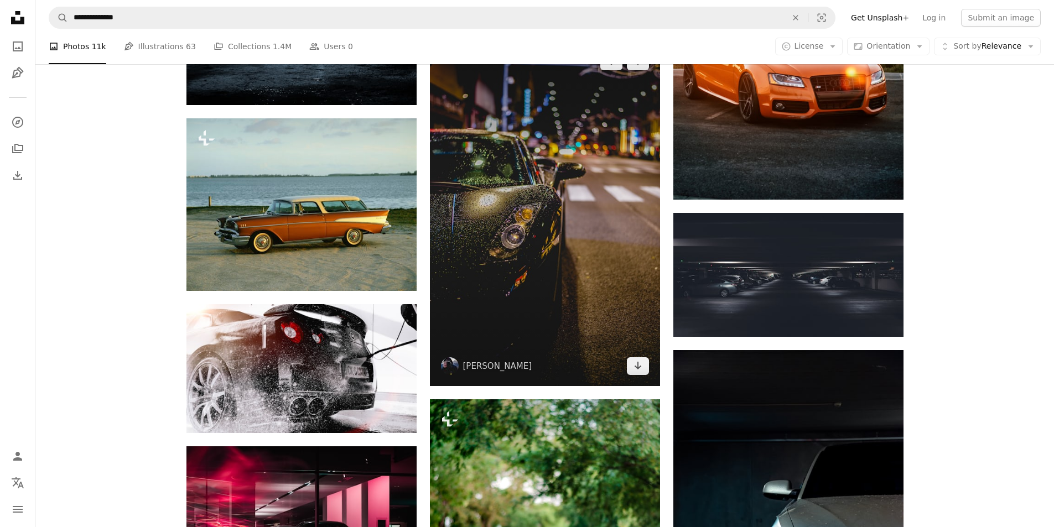
scroll to position [774, 0]
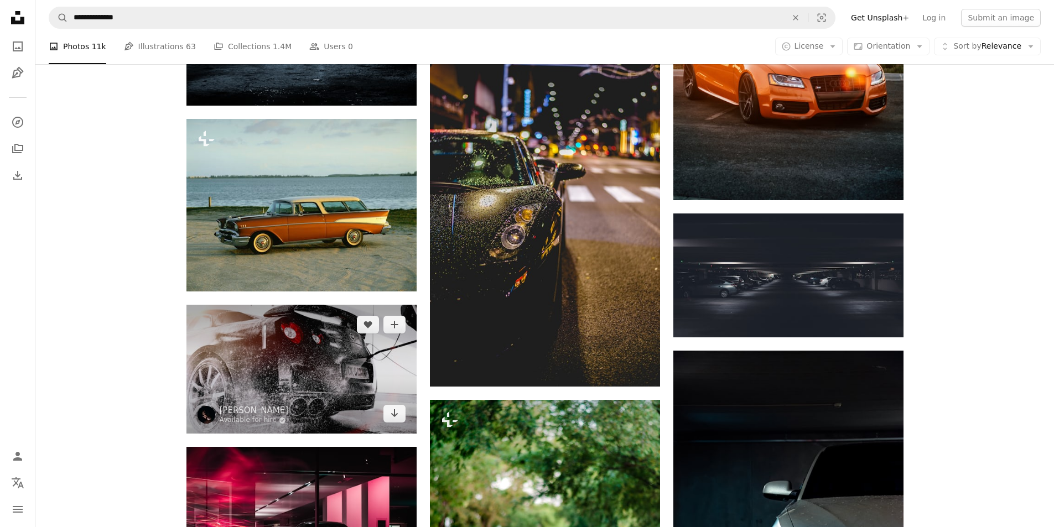
click at [355, 350] on img at bounding box center [301, 369] width 230 height 129
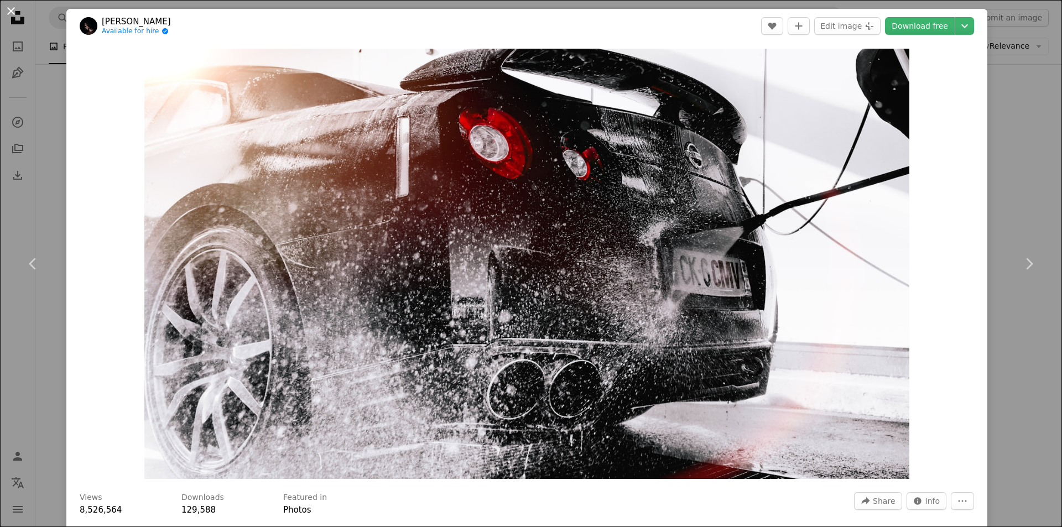
click at [4, 15] on button "An X shape" at bounding box center [10, 10] width 13 height 13
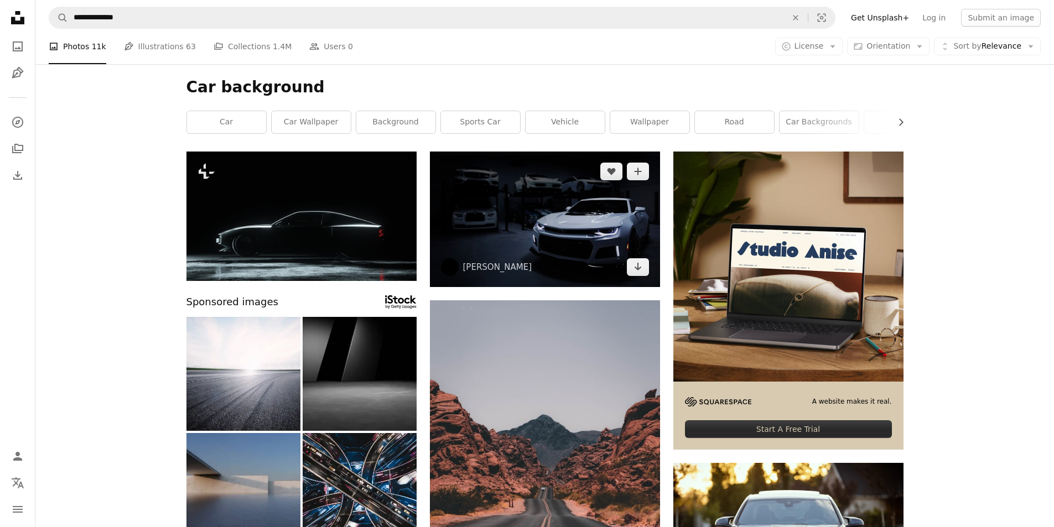
click at [546, 223] on img at bounding box center [545, 220] width 230 height 136
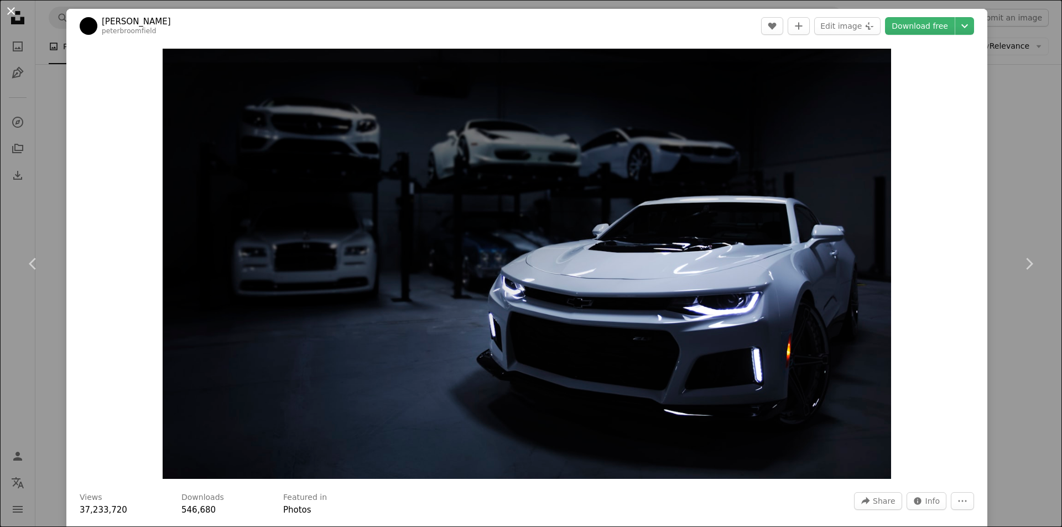
click at [11, 15] on button "An X shape" at bounding box center [10, 10] width 13 height 13
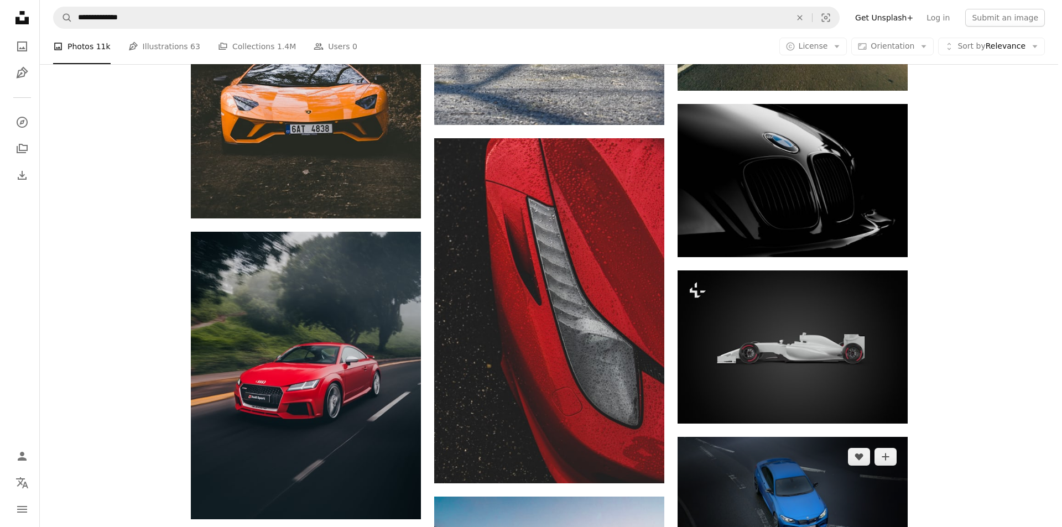
scroll to position [2766, 0]
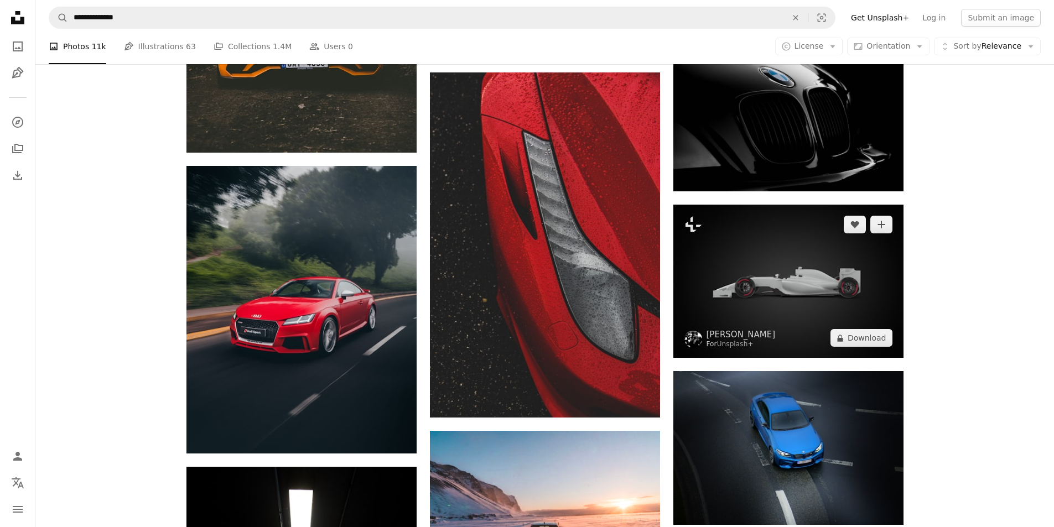
click at [741, 300] on img at bounding box center [788, 281] width 230 height 153
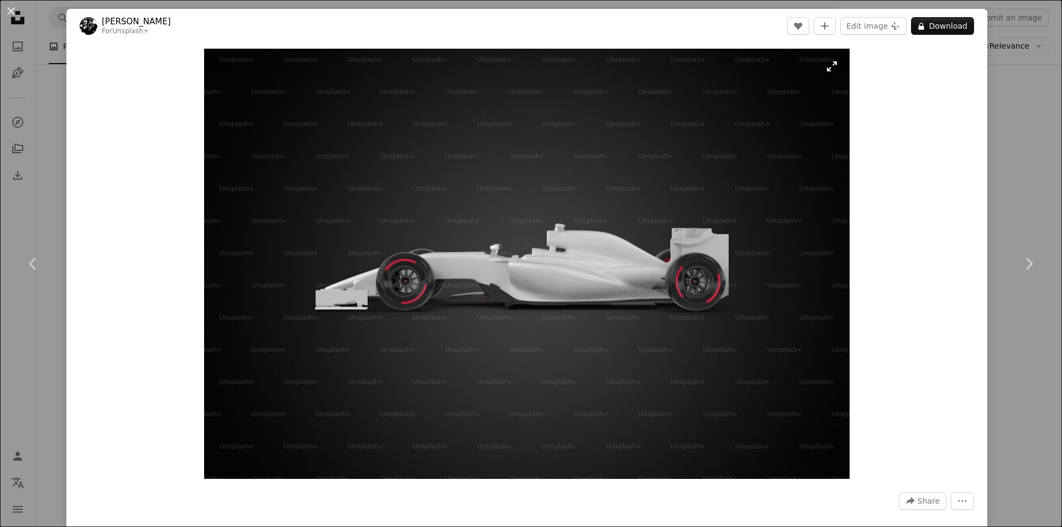
click at [716, 319] on img "Zoom in on this image" at bounding box center [527, 264] width 646 height 430
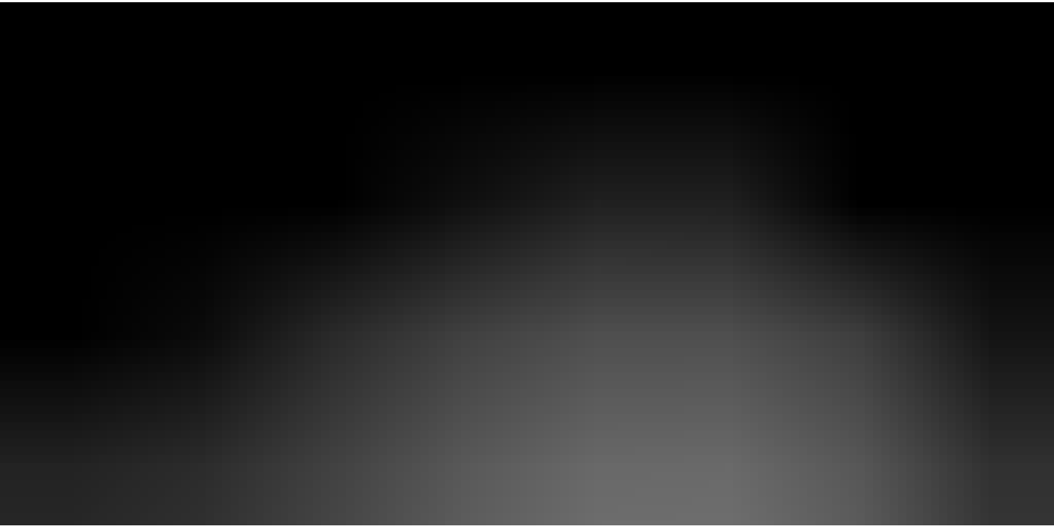
scroll to position [86, 0]
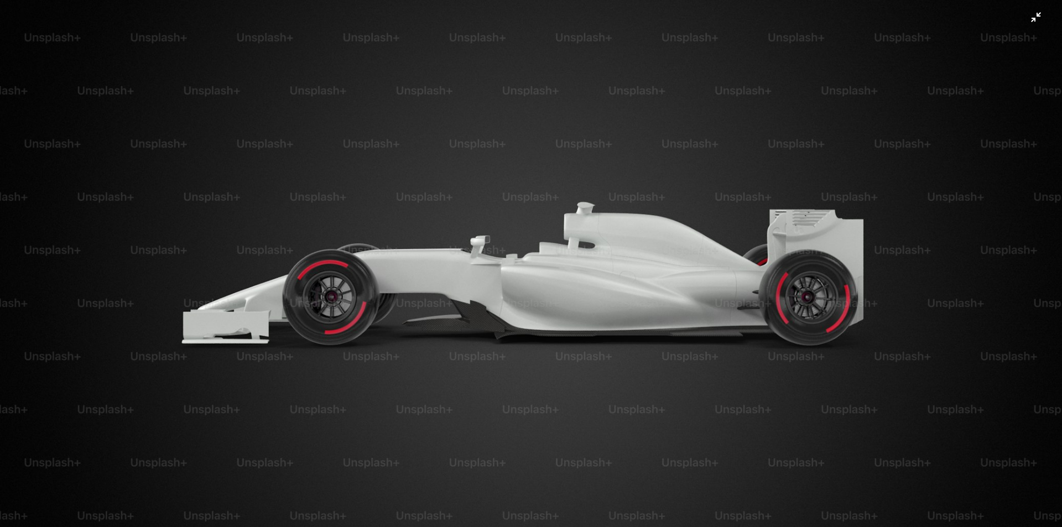
click at [716, 319] on img "Zoom out on this image" at bounding box center [530, 268] width 1063 height 709
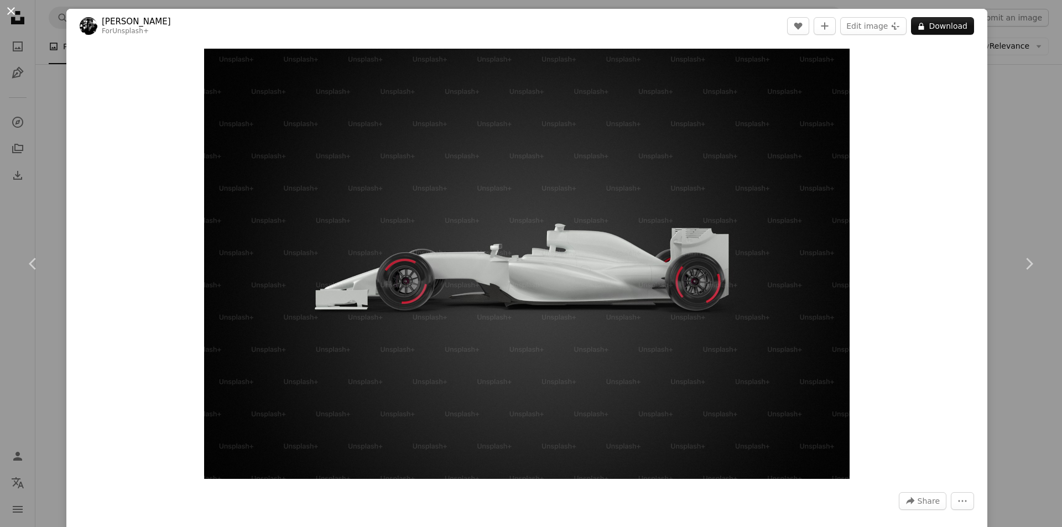
click at [6, 9] on button "An X shape" at bounding box center [10, 10] width 13 height 13
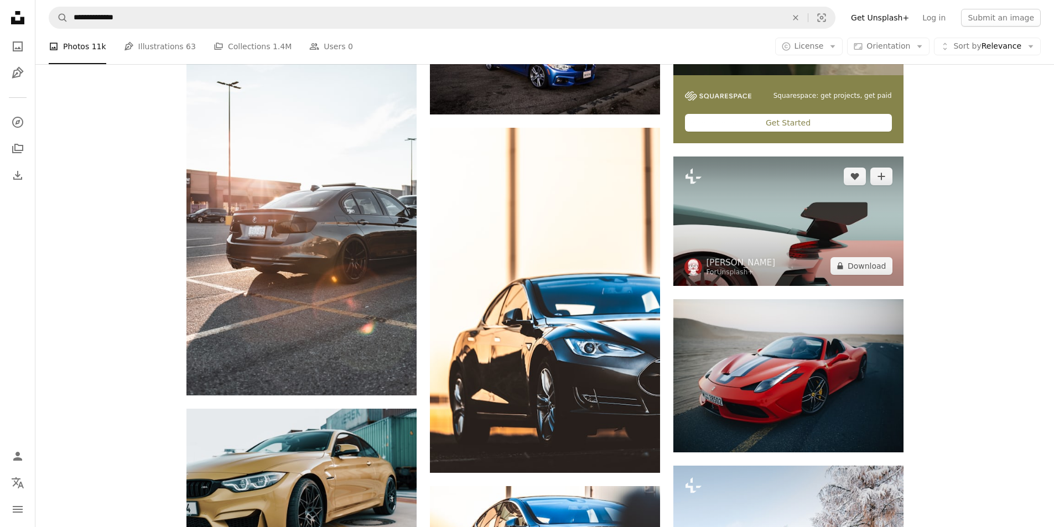
scroll to position [3927, 0]
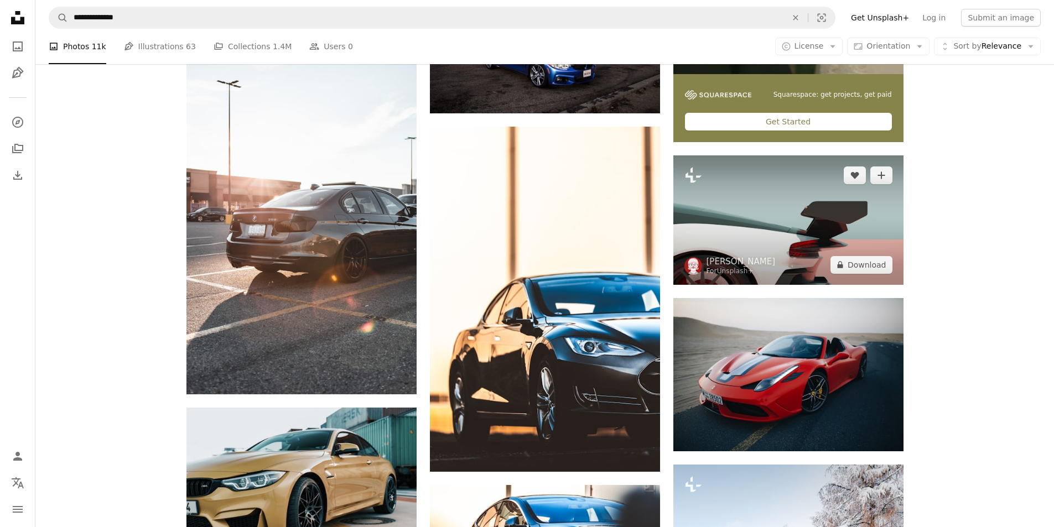
click at [799, 224] on img at bounding box center [788, 219] width 230 height 129
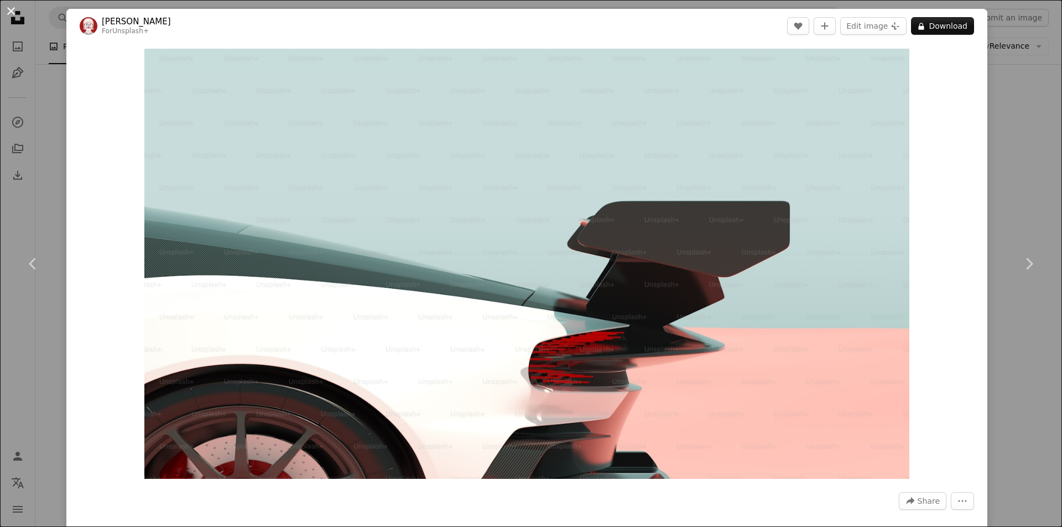
click at [12, 11] on button "An X shape" at bounding box center [10, 10] width 13 height 13
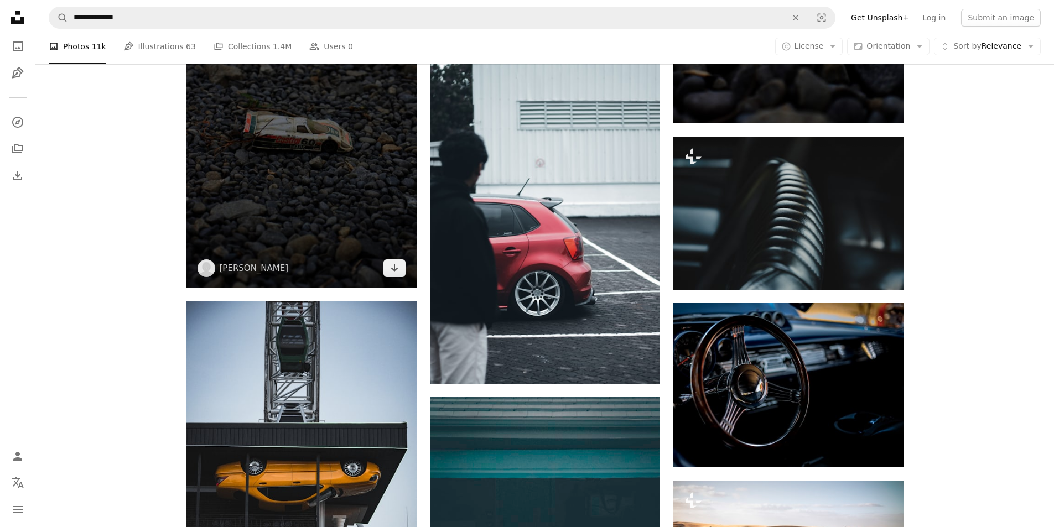
scroll to position [7412, 0]
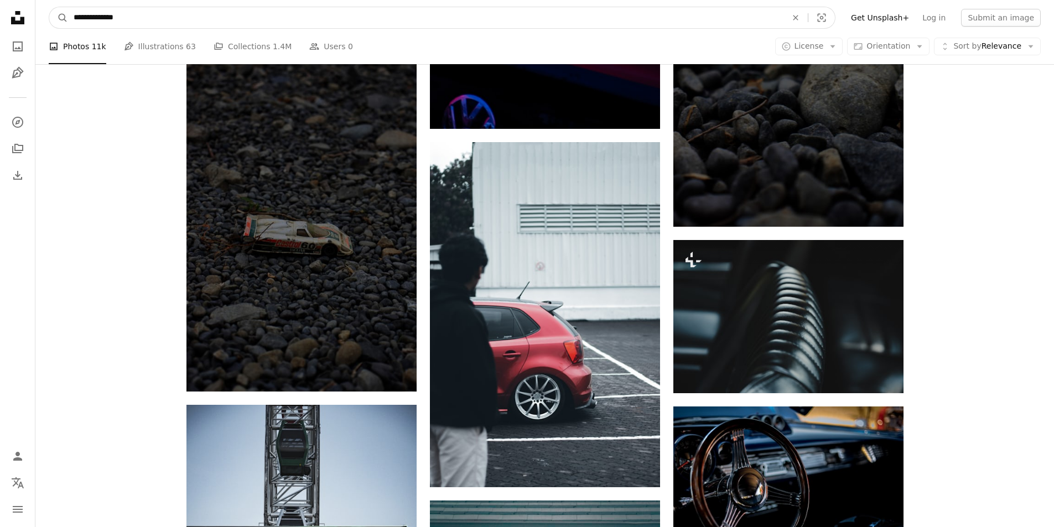
click at [223, 19] on input "**********" at bounding box center [425, 17] width 715 height 21
click at [221, 19] on input "**********" at bounding box center [425, 17] width 715 height 21
click at [220, 19] on input "**********" at bounding box center [425, 17] width 715 height 21
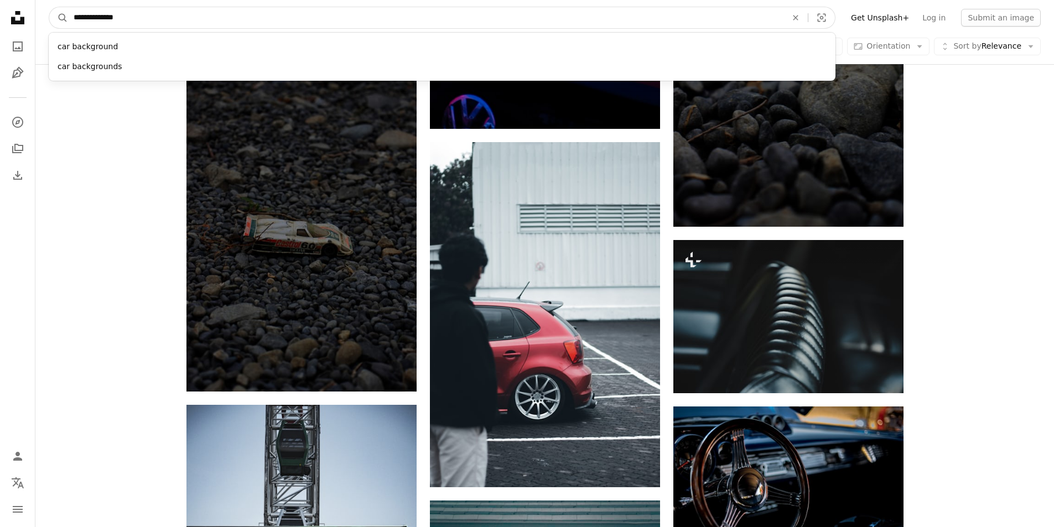
click at [219, 19] on input "**********" at bounding box center [425, 17] width 715 height 21
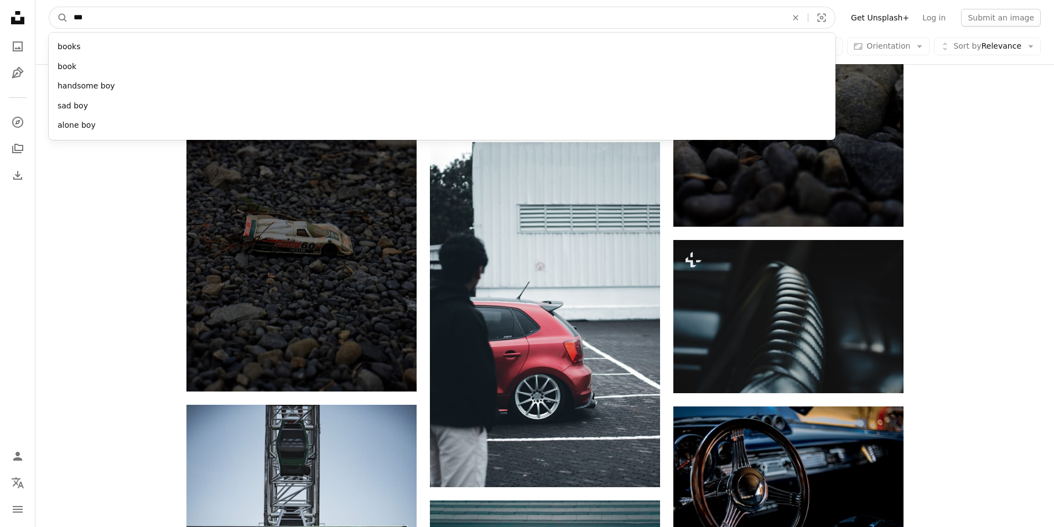
type input "***"
click button "A magnifying glass" at bounding box center [58, 17] width 19 height 21
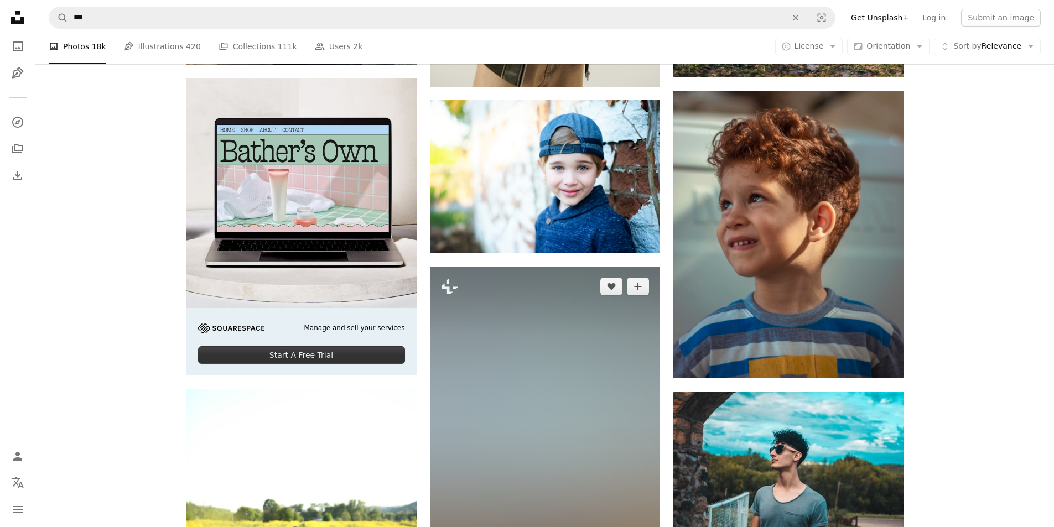
scroll to position [2489, 0]
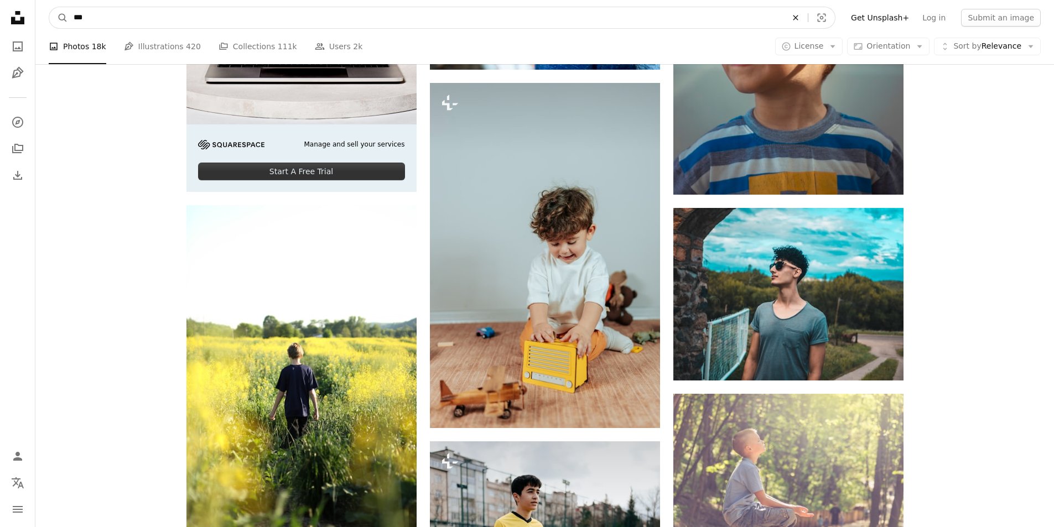
click at [807, 13] on icon "An X shape" at bounding box center [795, 17] width 24 height 9
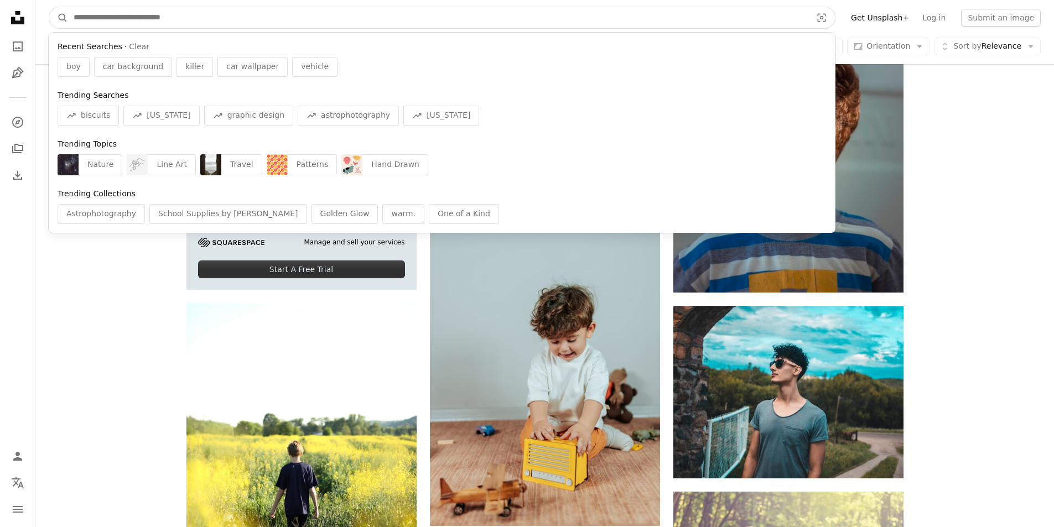
scroll to position [2323, 0]
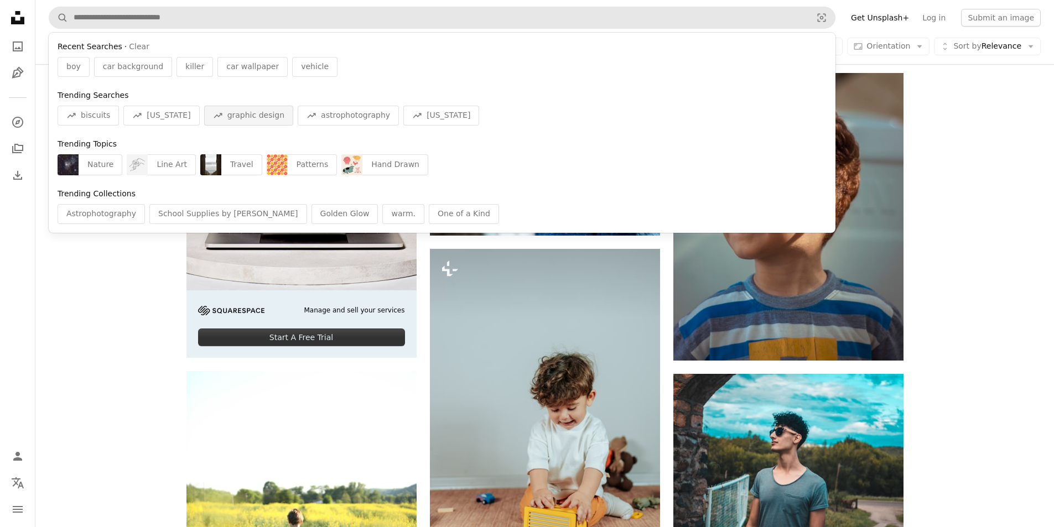
click at [204, 119] on div "A trend sign graphic design" at bounding box center [248, 116] width 89 height 20
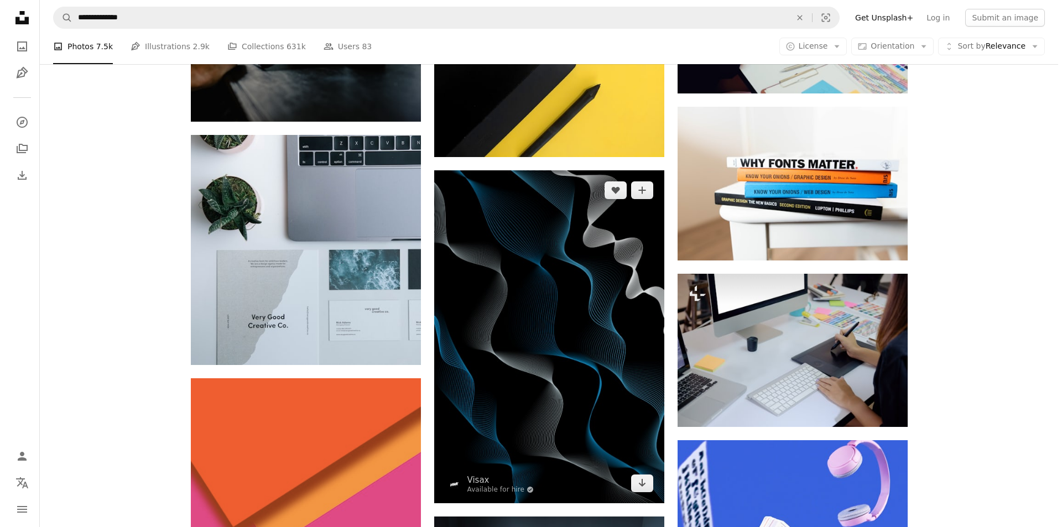
scroll to position [1328, 0]
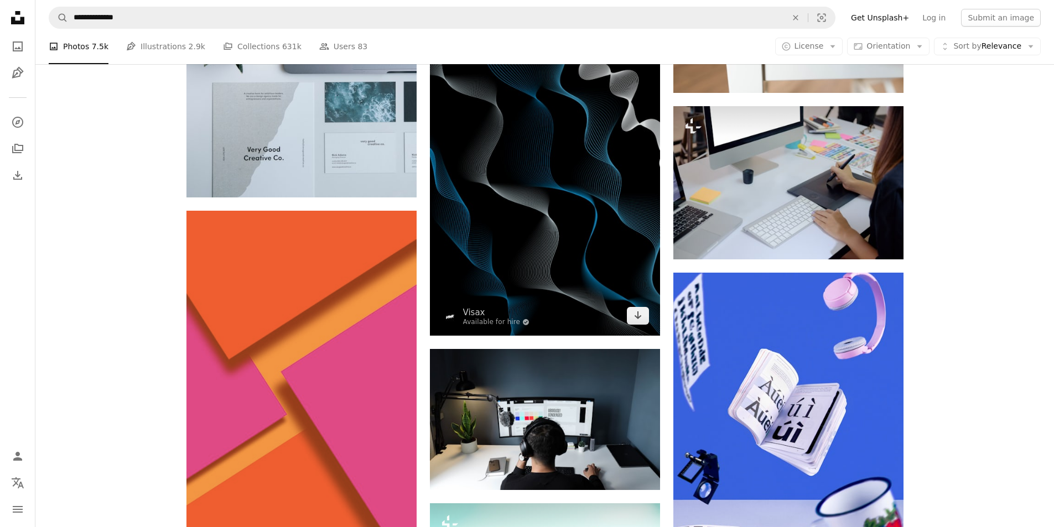
click at [556, 233] on img at bounding box center [545, 169] width 230 height 333
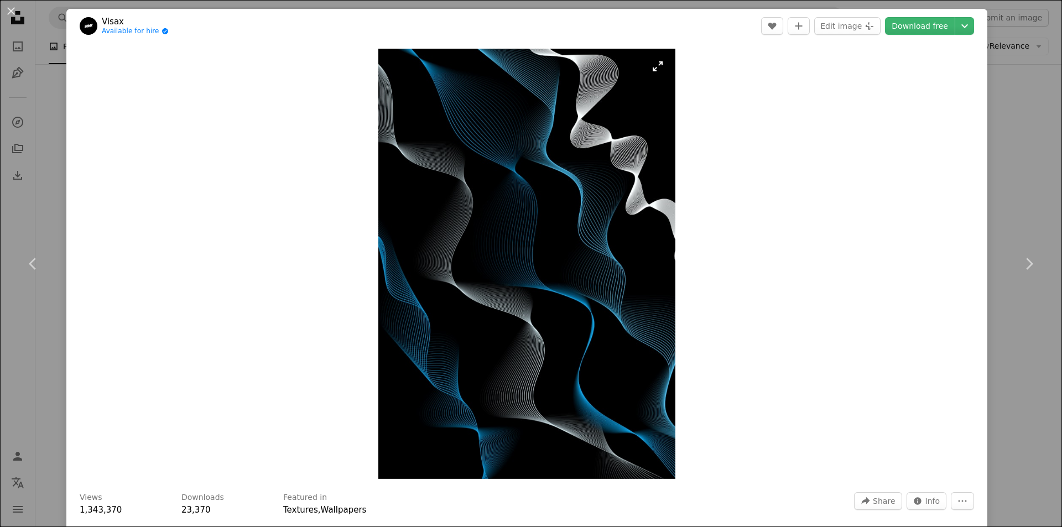
click at [567, 293] on img "Zoom in on this image" at bounding box center [526, 264] width 297 height 430
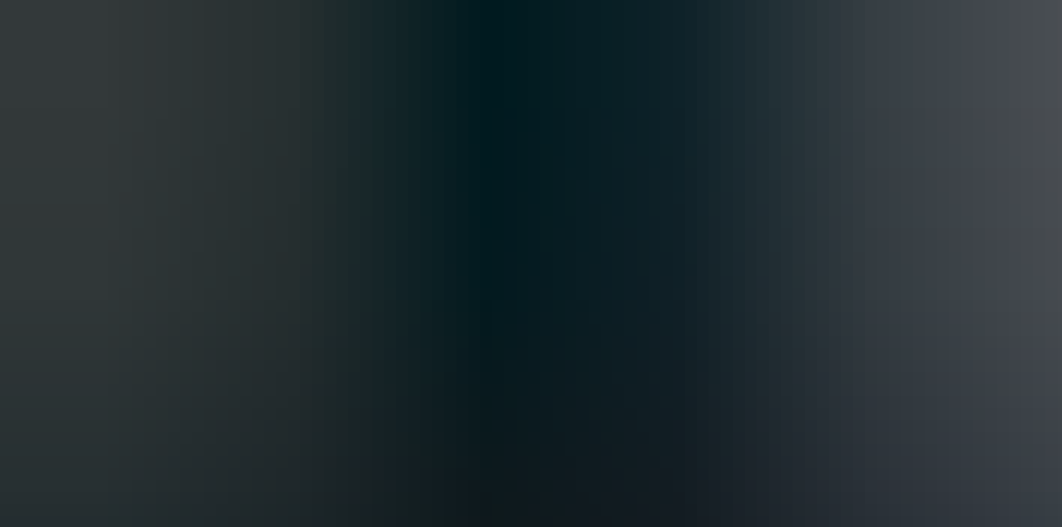
scroll to position [494, 0]
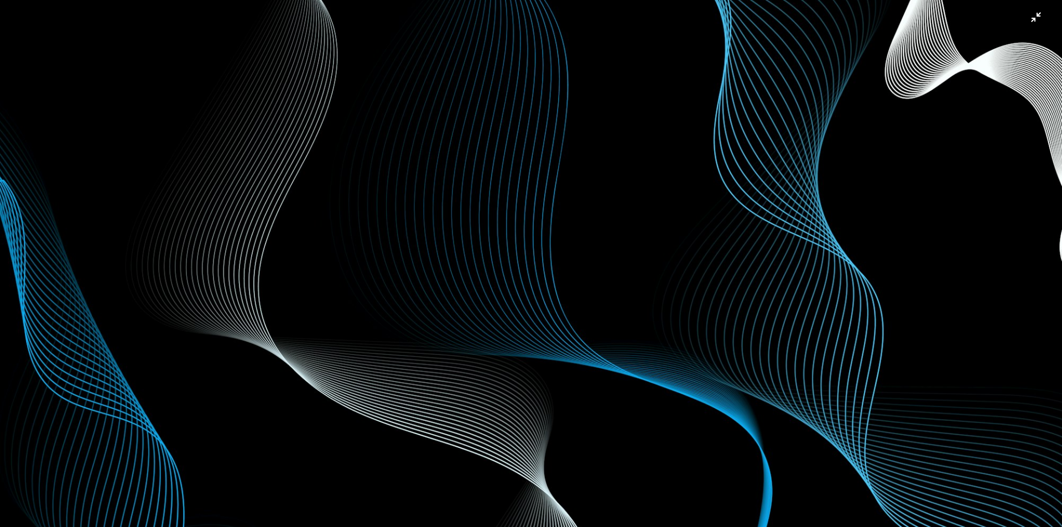
click at [566, 295] on img "Zoom out on this image" at bounding box center [530, 274] width 1063 height 1539
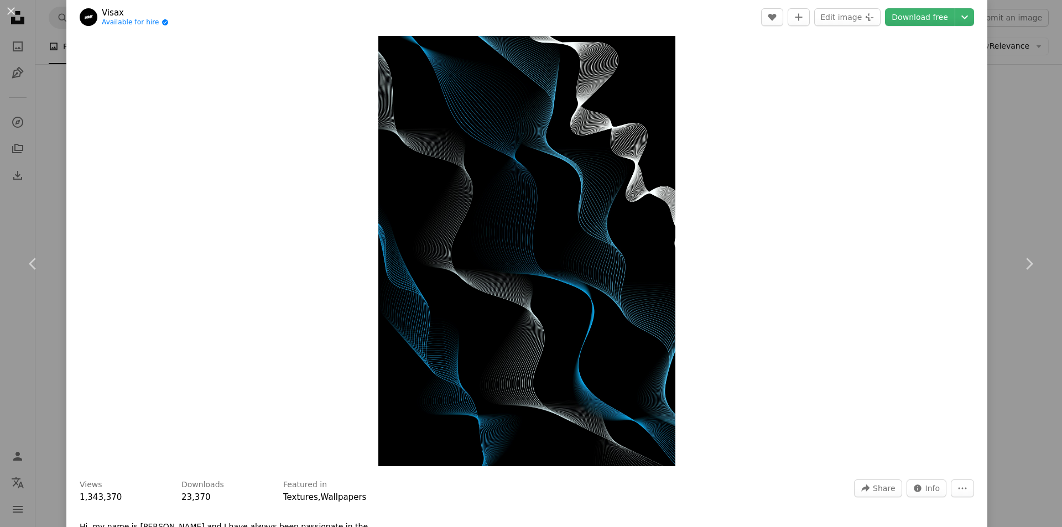
scroll to position [0, 0]
